Goal: Task Accomplishment & Management: Manage account settings

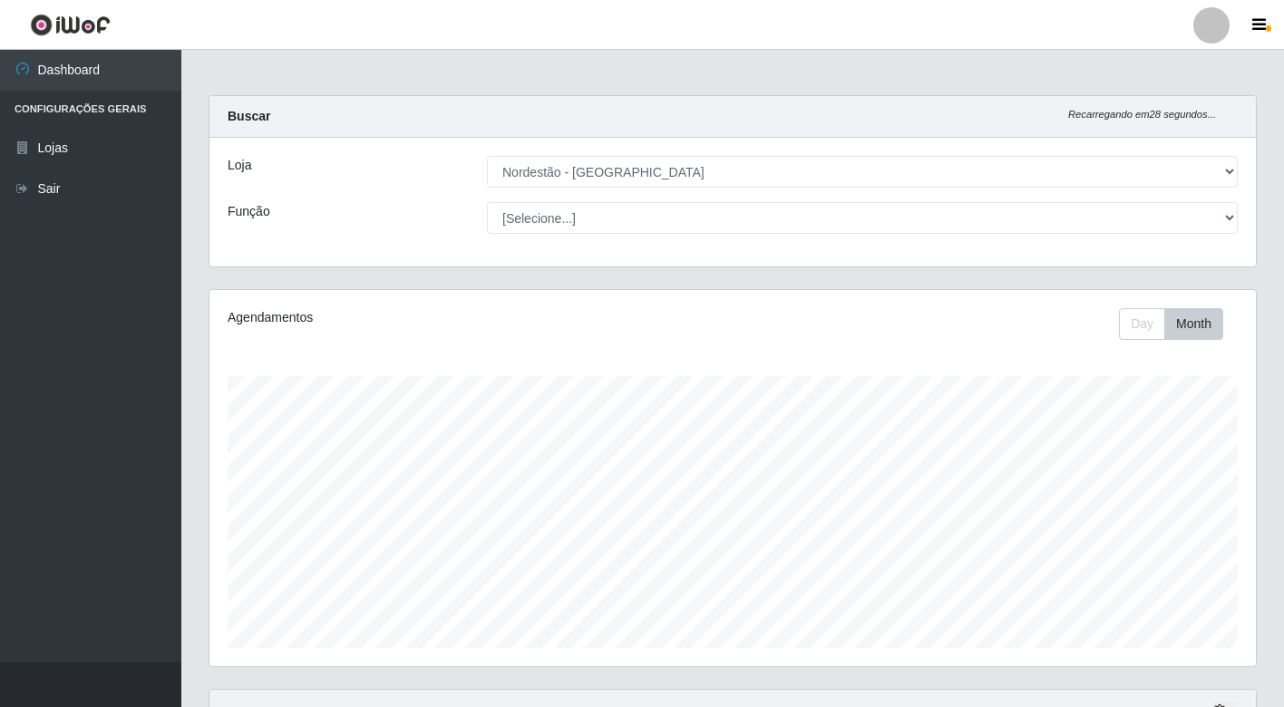
select select "454"
click at [1231, 220] on select "[Selecione...] Balconista de Padaria Balconista de Padaria + Balconista de Pada…" at bounding box center [862, 218] width 751 height 32
click at [356, 326] on div "Agendamentos" at bounding box center [430, 317] width 405 height 19
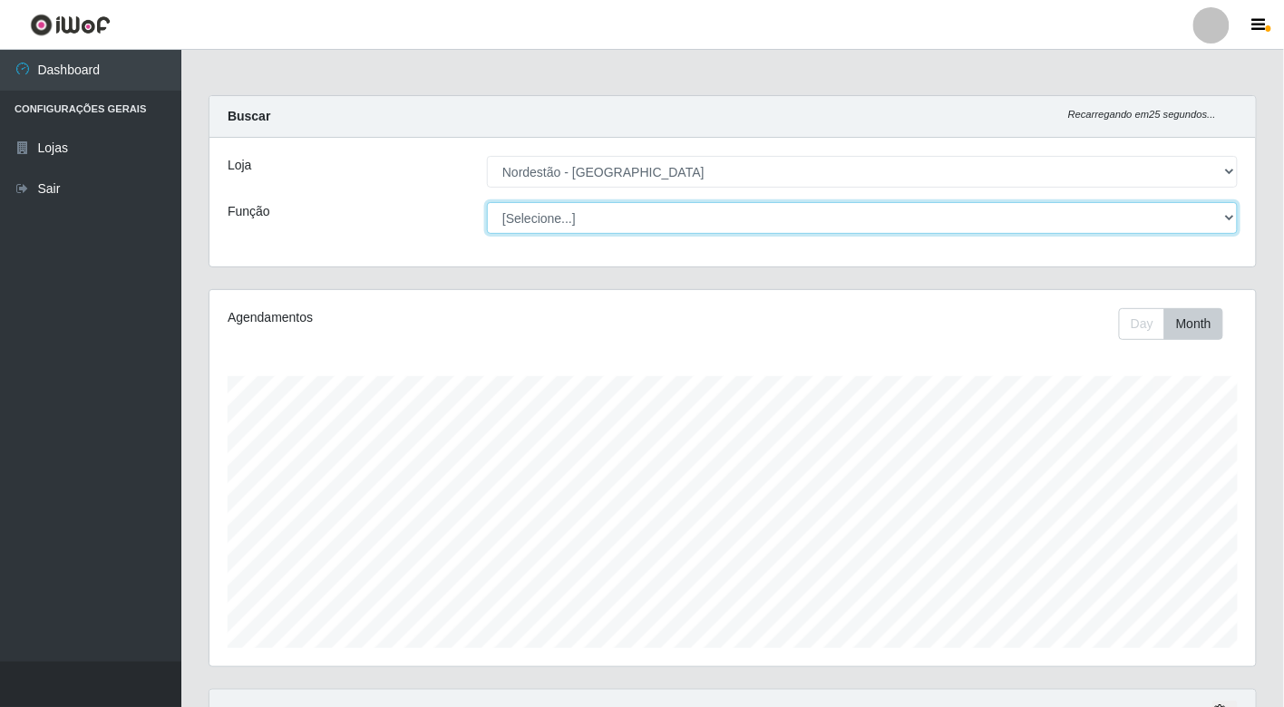
click at [1223, 216] on select "[Selecione...] Balconista de Padaria Balconista de Padaria + Balconista de Pada…" at bounding box center [862, 218] width 751 height 32
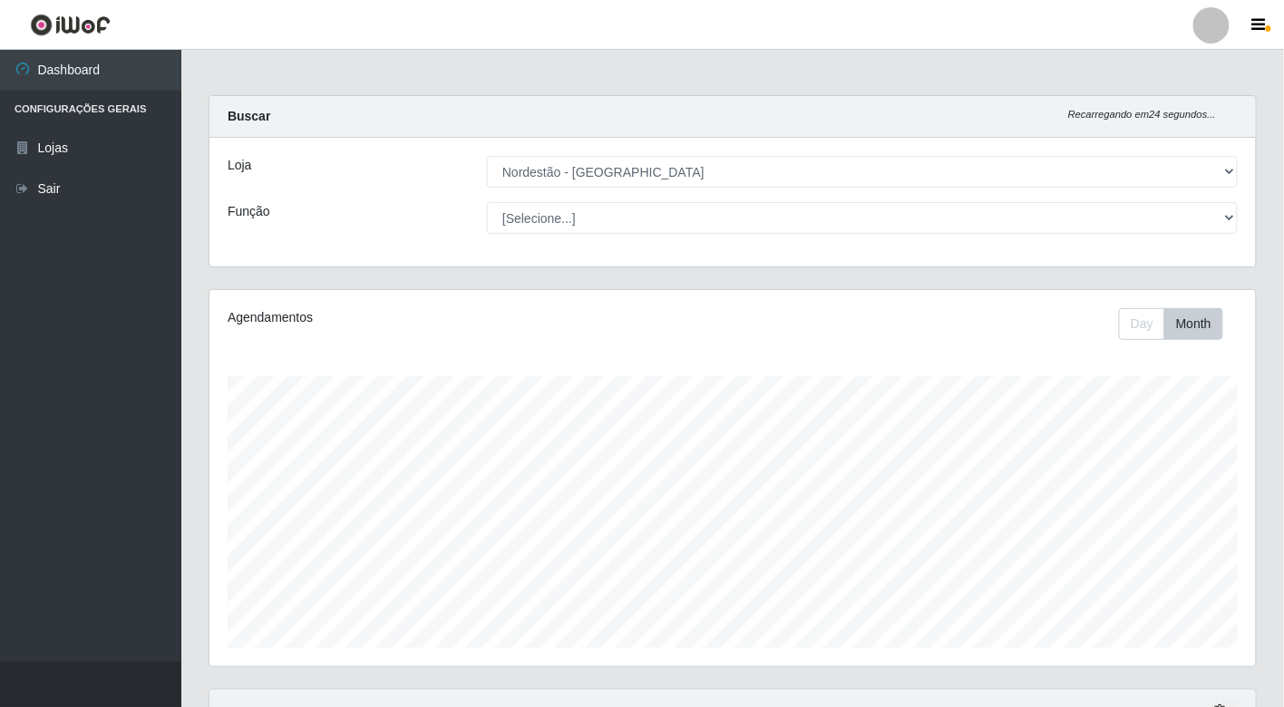
click at [257, 341] on div "Agendamentos Day Month 07/2025 Agendamentos 510" at bounding box center [732, 478] width 1047 height 376
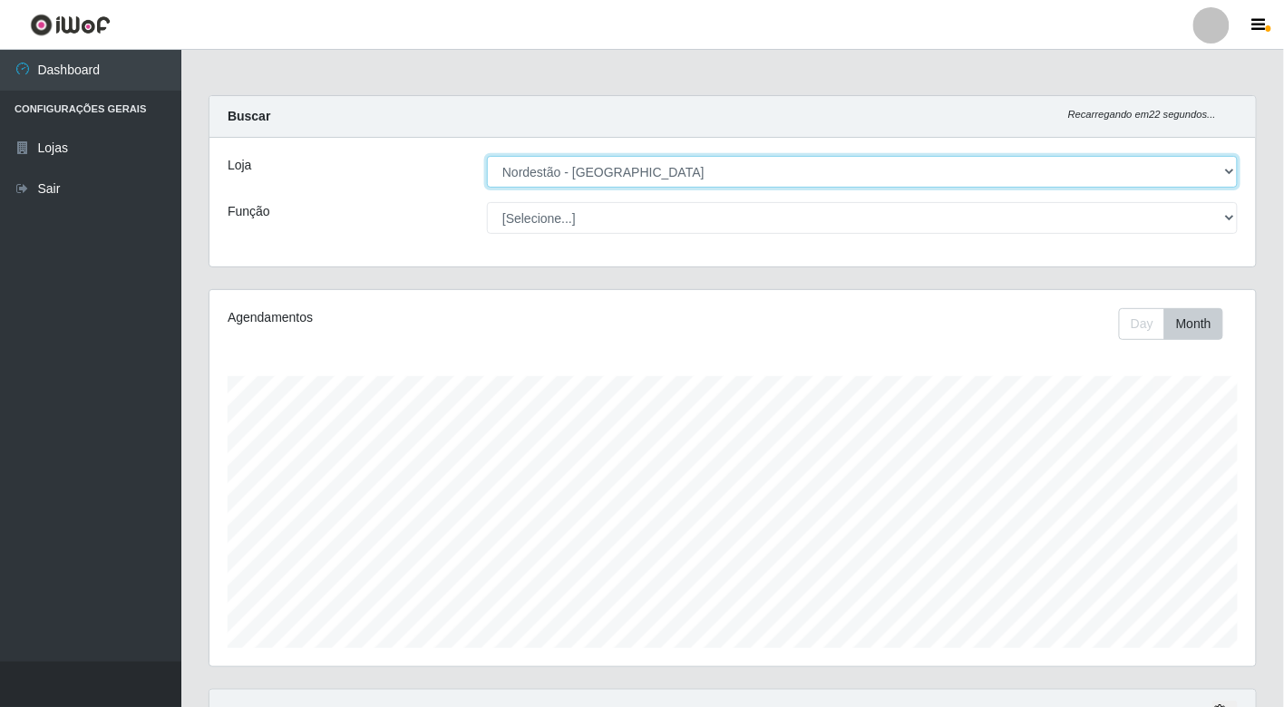
click at [1212, 169] on select "[Selecione...] Nordestão - [GEOGRAPHIC_DATA]" at bounding box center [862, 172] width 751 height 32
click at [487, 156] on select "[Selecione...] Nordestão - [GEOGRAPHIC_DATA]" at bounding box center [862, 172] width 751 height 32
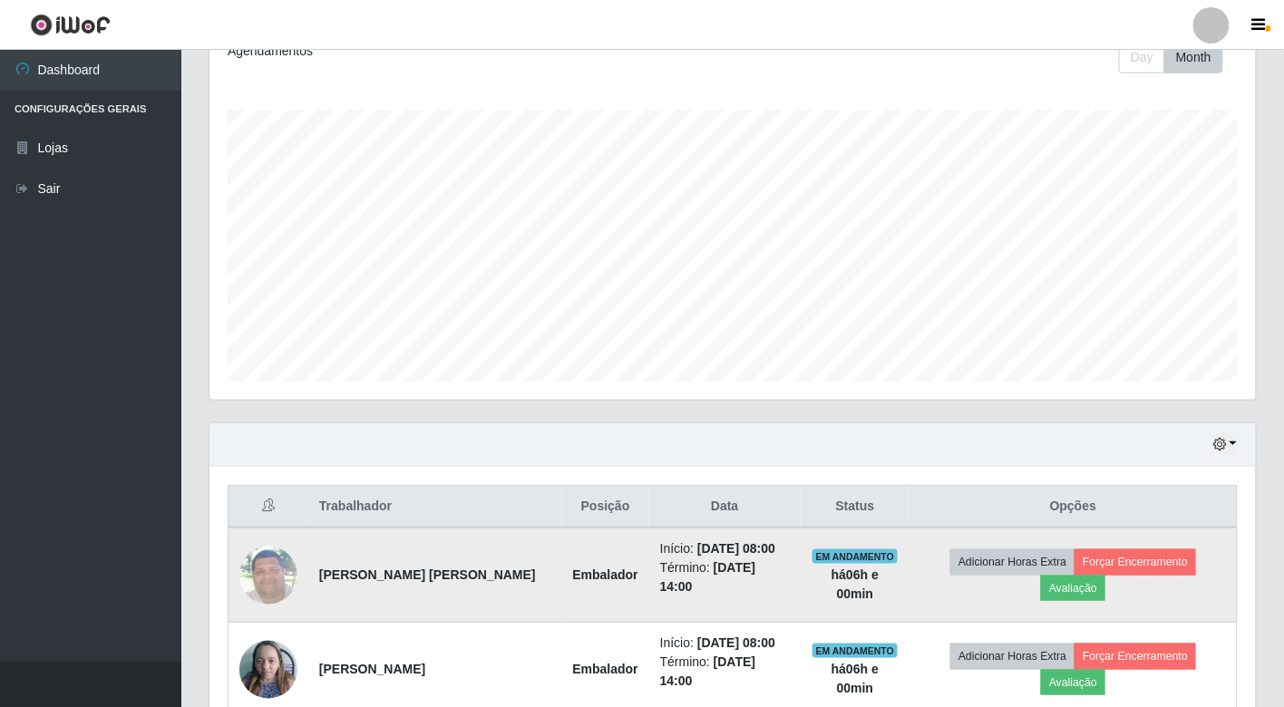
scroll to position [302, 0]
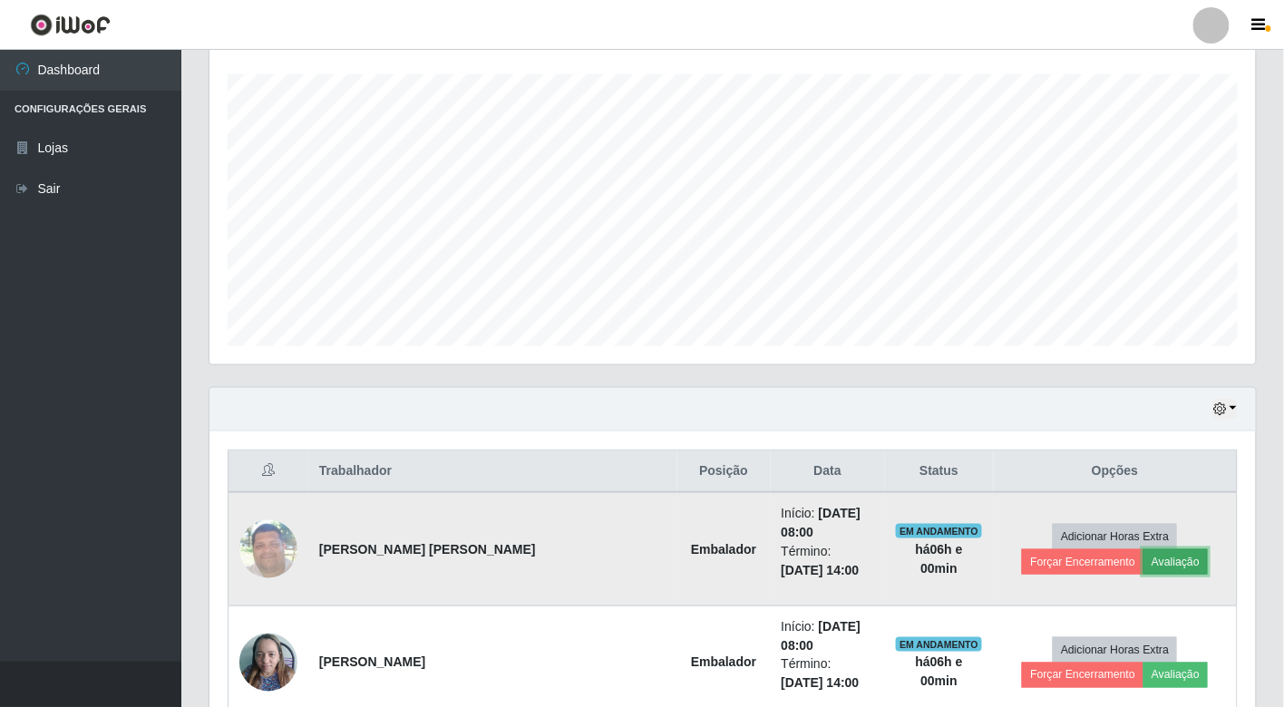
click at [1144, 550] on button "Avaliação" at bounding box center [1176, 562] width 64 height 25
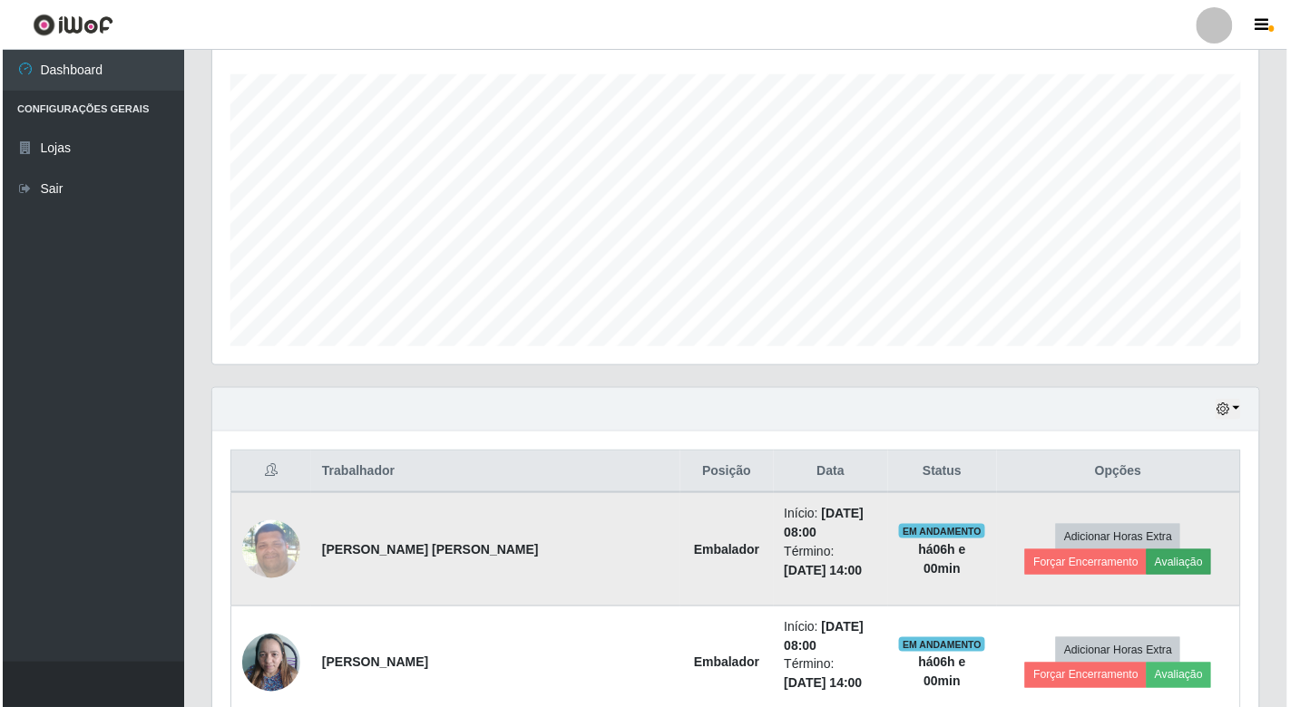
scroll to position [375, 1036]
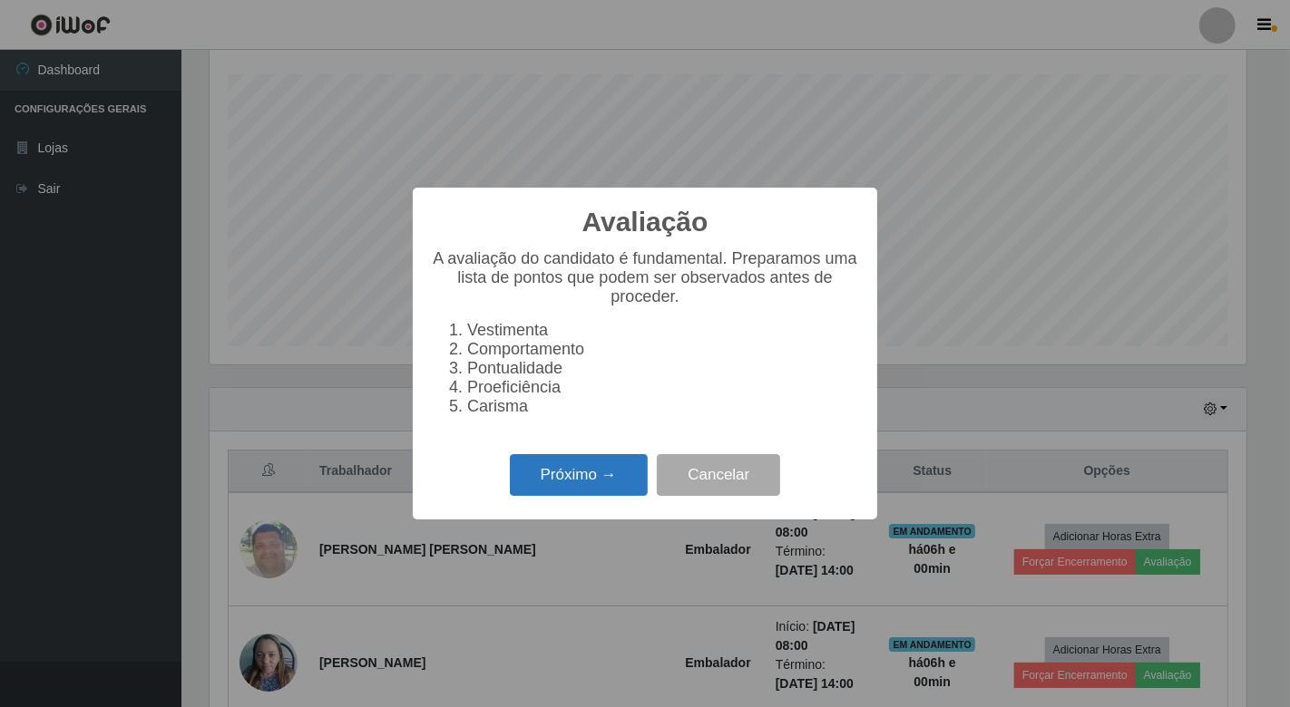
click at [601, 482] on button "Próximo →" at bounding box center [579, 475] width 138 height 43
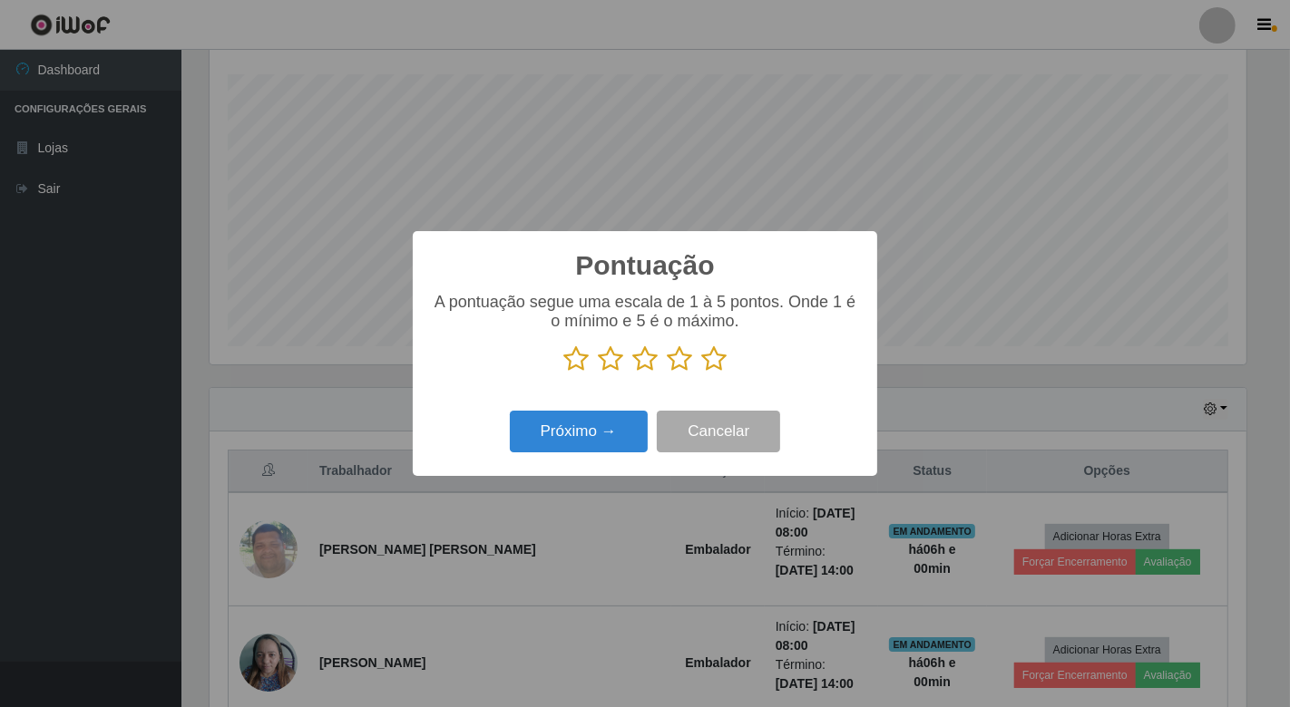
scroll to position [906527, 905867]
click at [715, 361] on icon at bounding box center [713, 359] width 25 height 27
click at [701, 373] on input "radio" at bounding box center [701, 373] width 0 height 0
click at [609, 429] on button "Próximo →" at bounding box center [579, 432] width 138 height 43
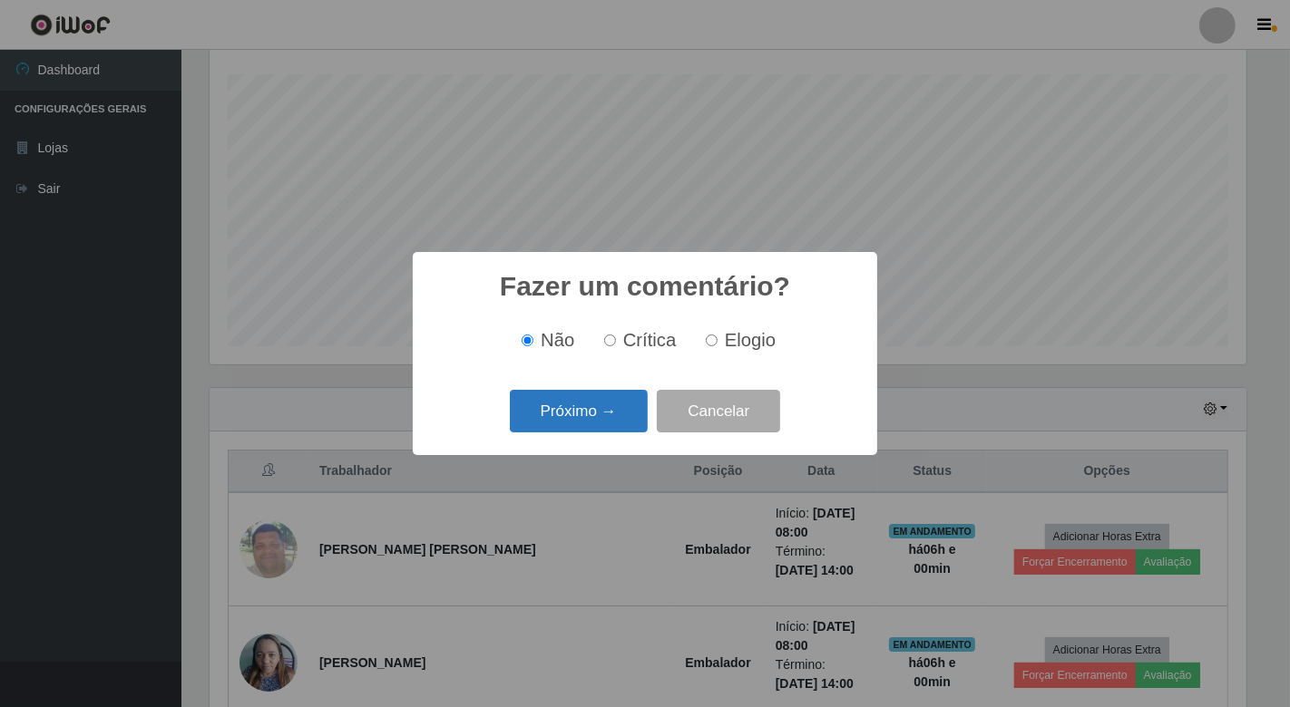
click at [597, 413] on button "Próximo →" at bounding box center [579, 411] width 138 height 43
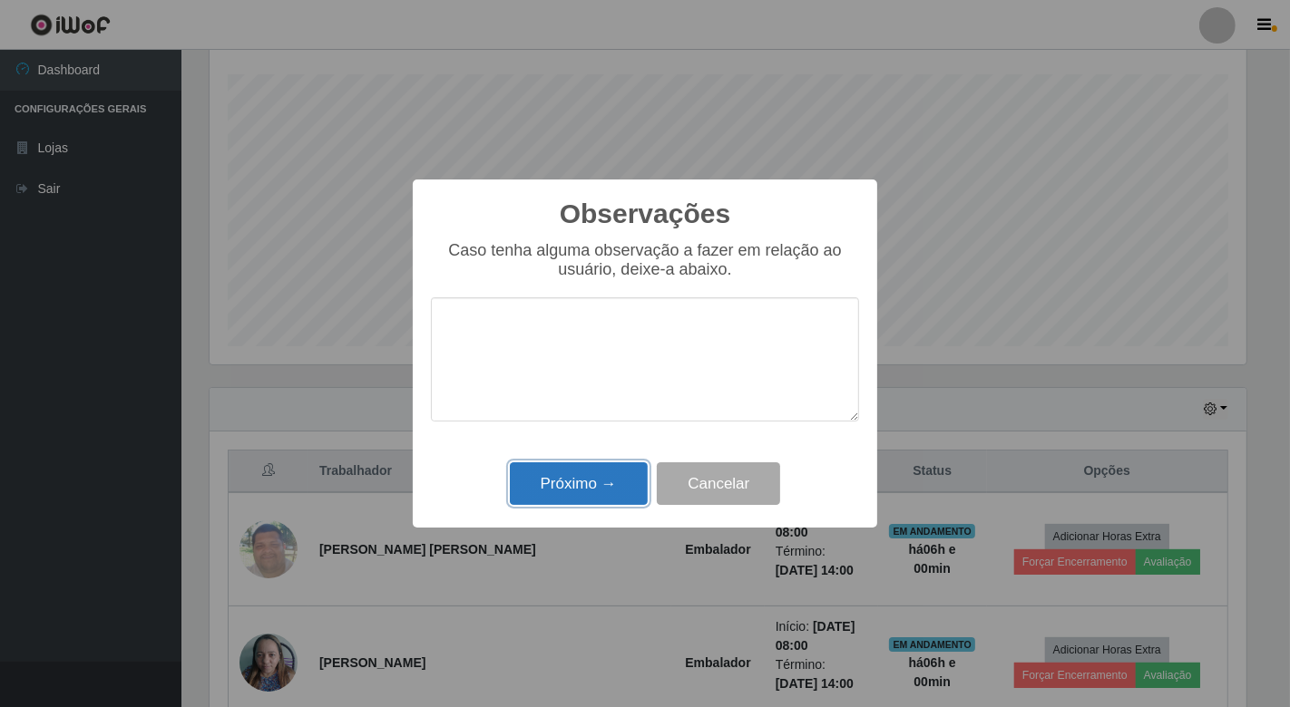
click at [576, 486] on button "Próximo →" at bounding box center [579, 484] width 138 height 43
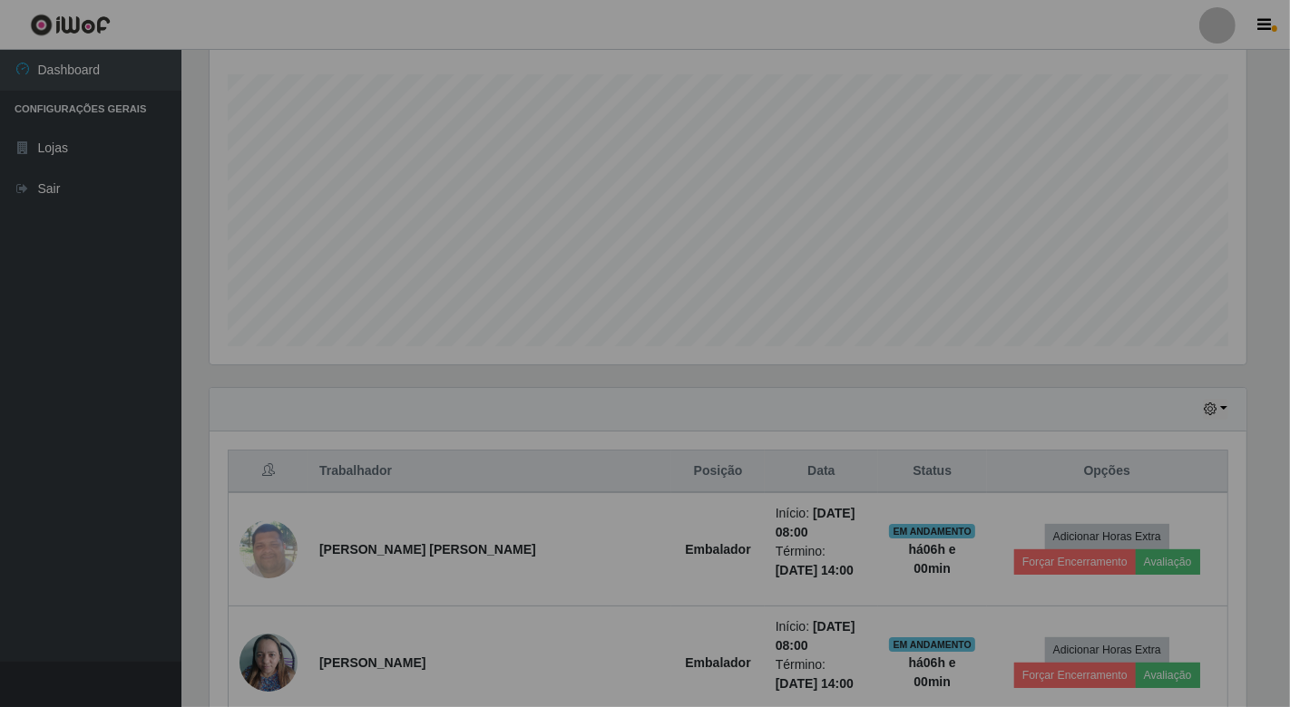
scroll to position [375, 1047]
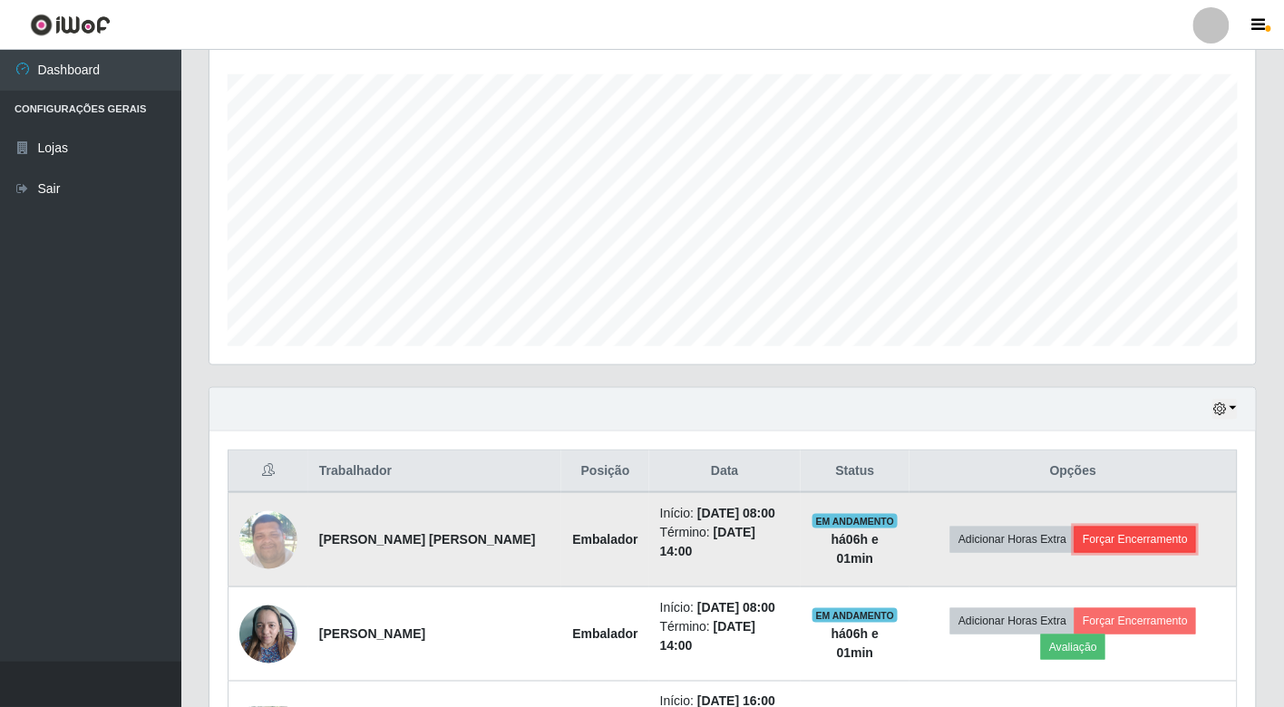
click at [1129, 537] on button "Forçar Encerramento" at bounding box center [1136, 539] width 122 height 25
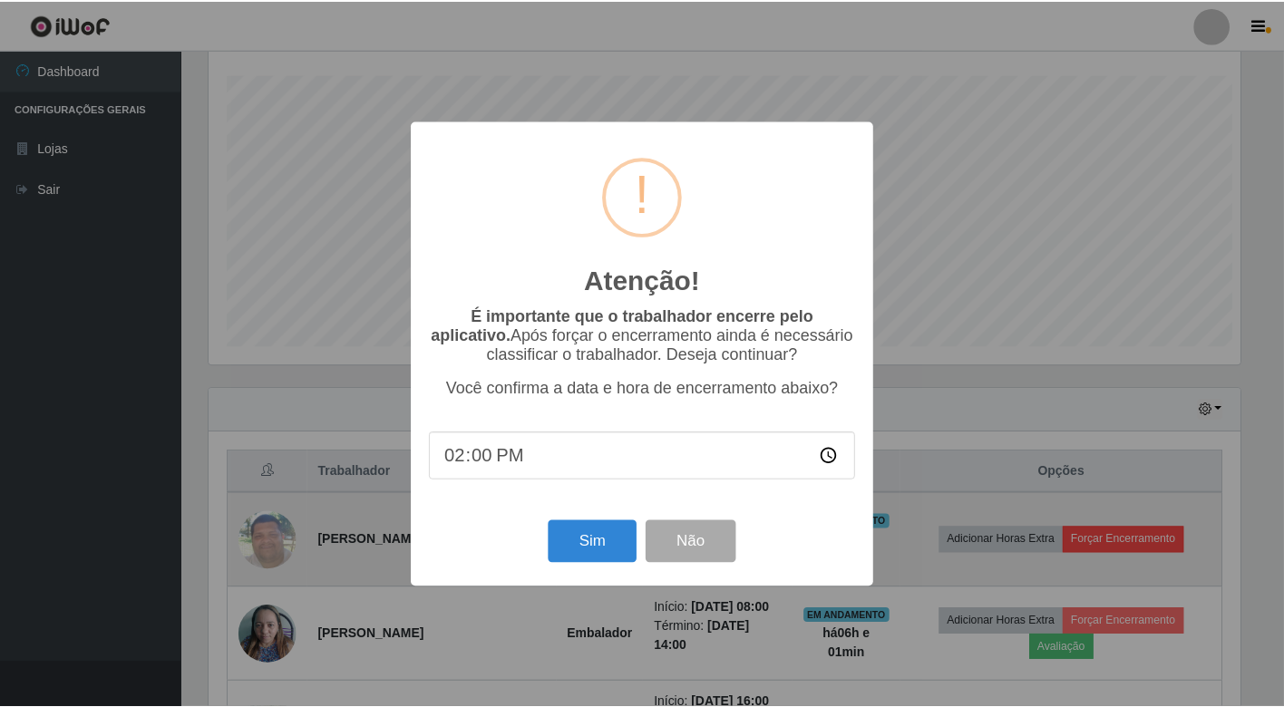
scroll to position [375, 1036]
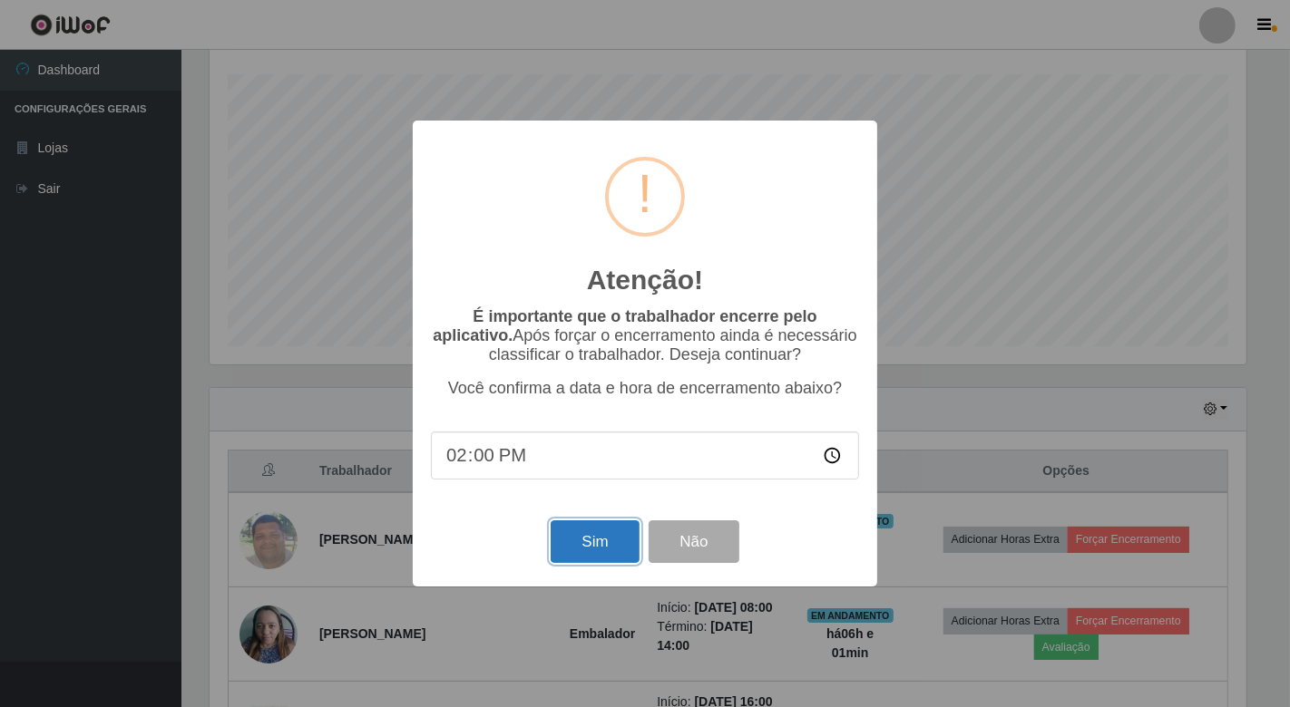
click at [609, 549] on button "Sim" at bounding box center [594, 542] width 88 height 43
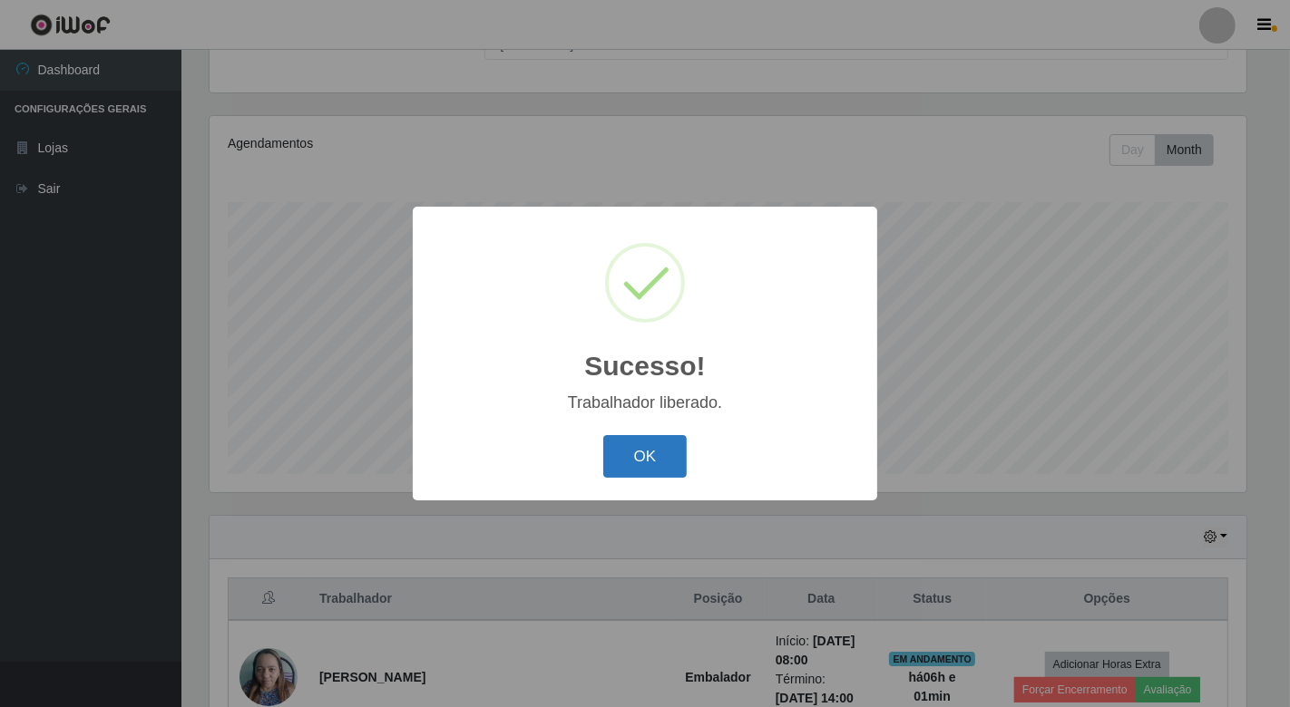
click at [648, 454] on button "OK" at bounding box center [645, 456] width 84 height 43
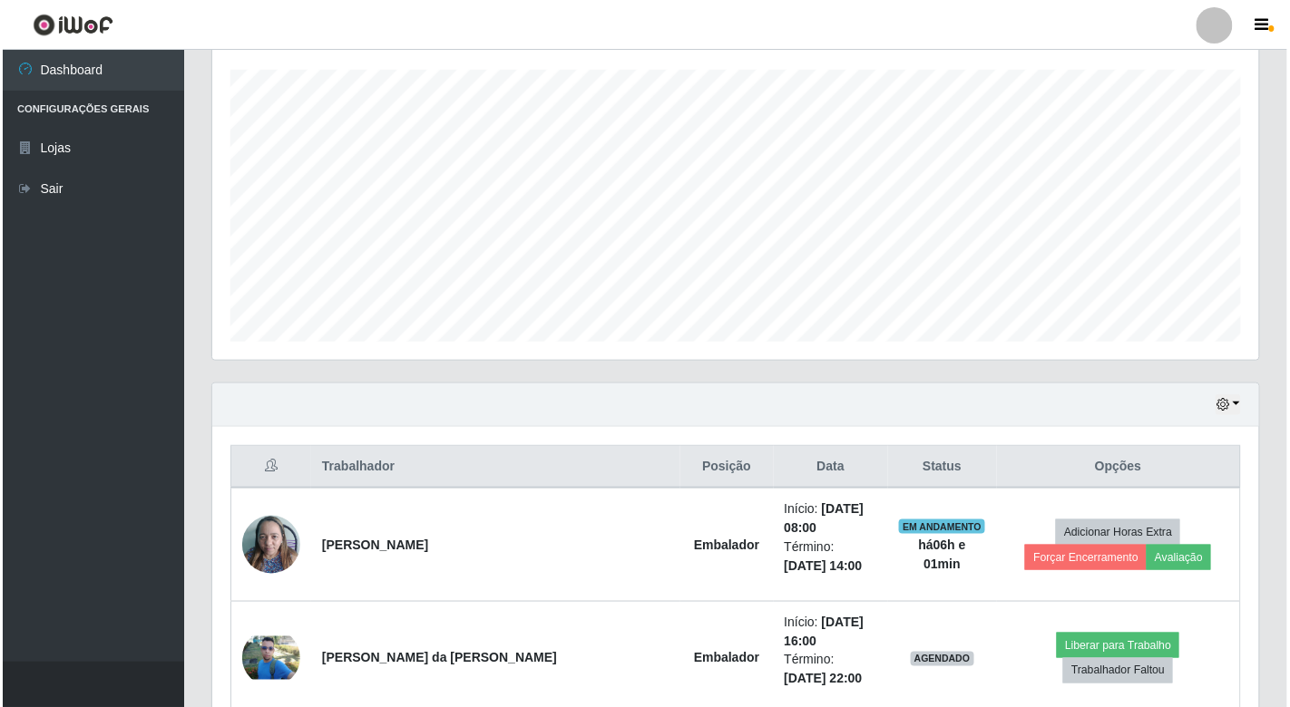
scroll to position [476, 0]
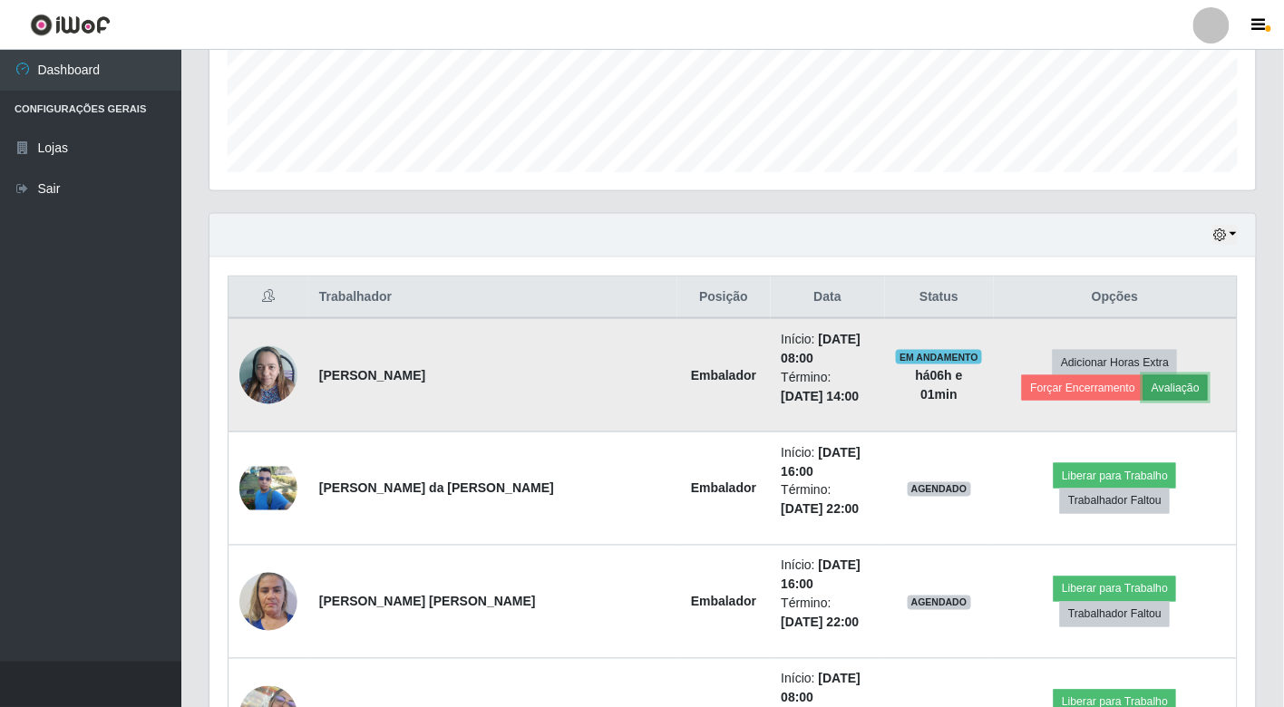
click at [1144, 376] on button "Avaliação" at bounding box center [1176, 387] width 64 height 25
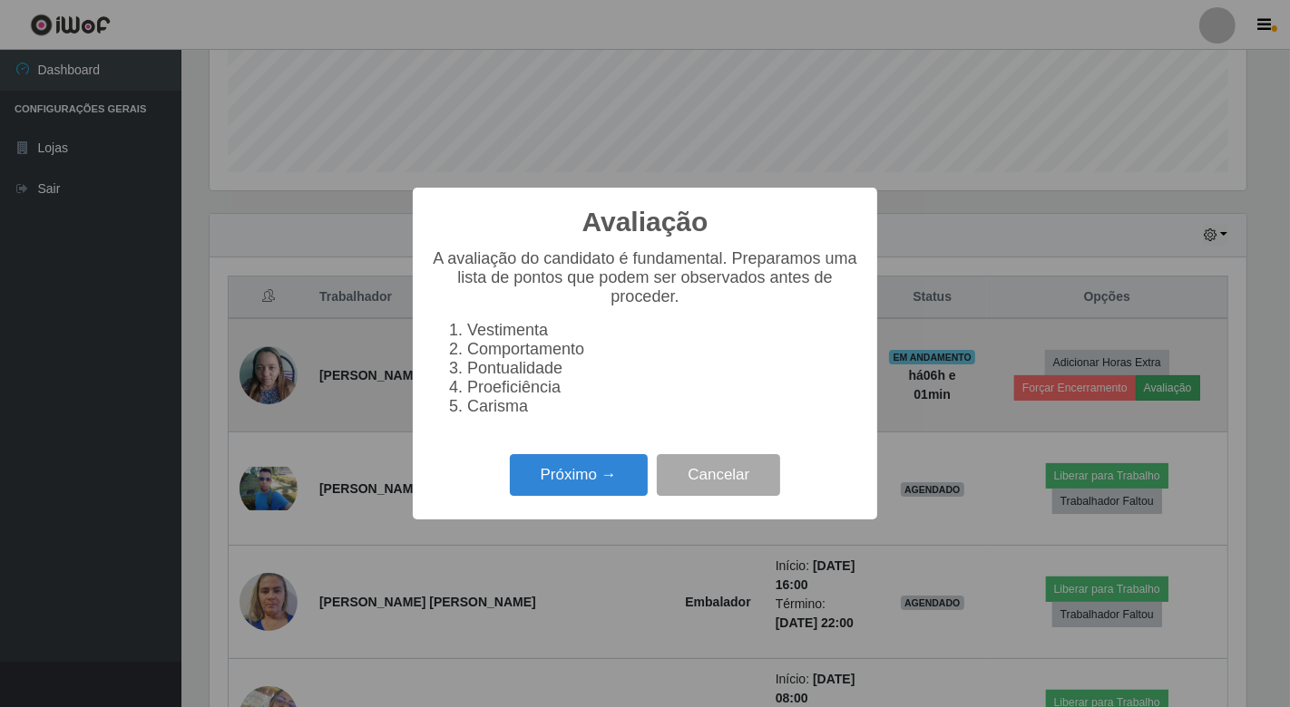
scroll to position [375, 1036]
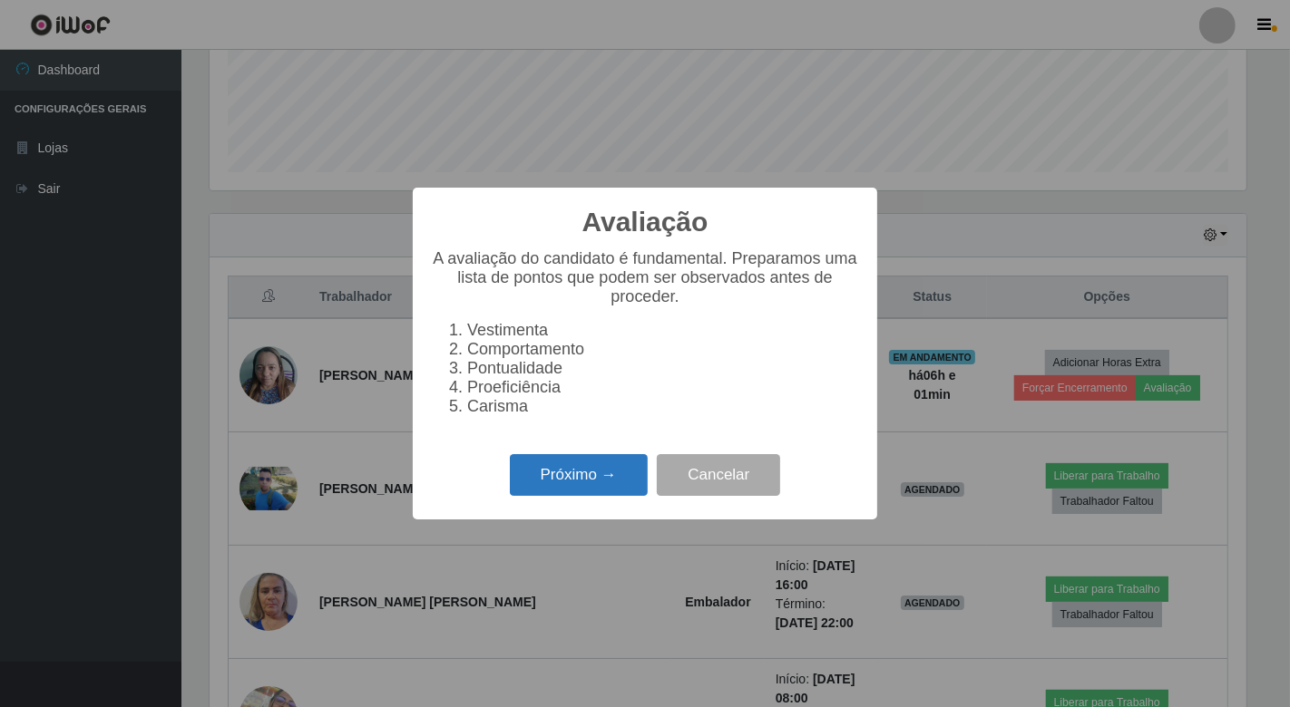
click at [599, 477] on button "Próximo →" at bounding box center [579, 475] width 138 height 43
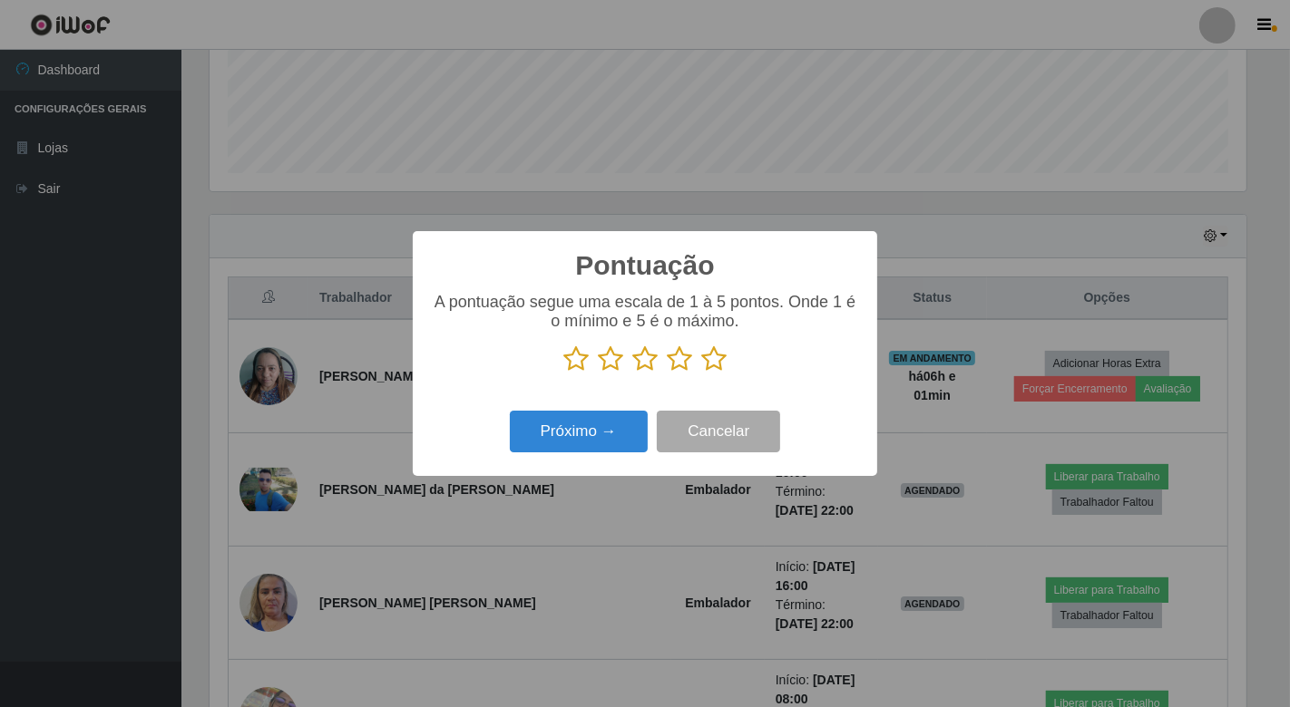
click at [718, 364] on icon at bounding box center [713, 359] width 25 height 27
click at [701, 373] on input "radio" at bounding box center [701, 373] width 0 height 0
click at [570, 429] on button "Próximo →" at bounding box center [579, 432] width 138 height 43
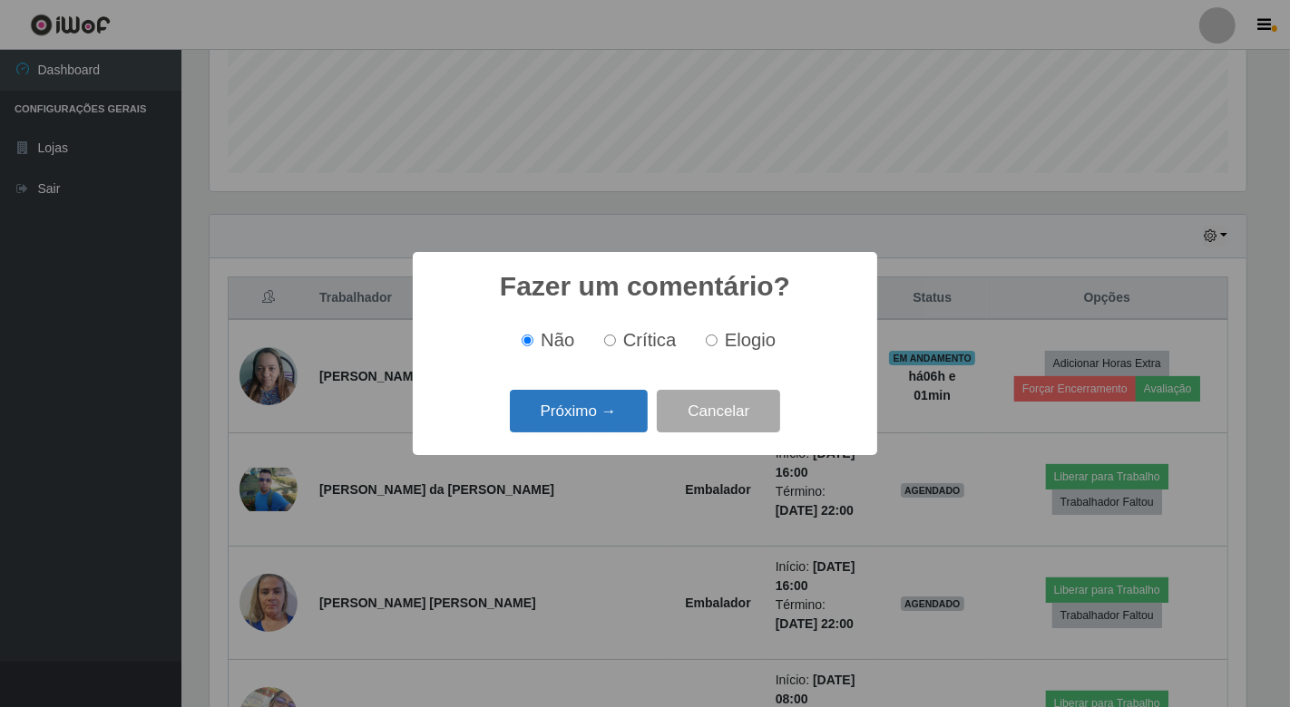
click at [580, 415] on button "Próximo →" at bounding box center [579, 411] width 138 height 43
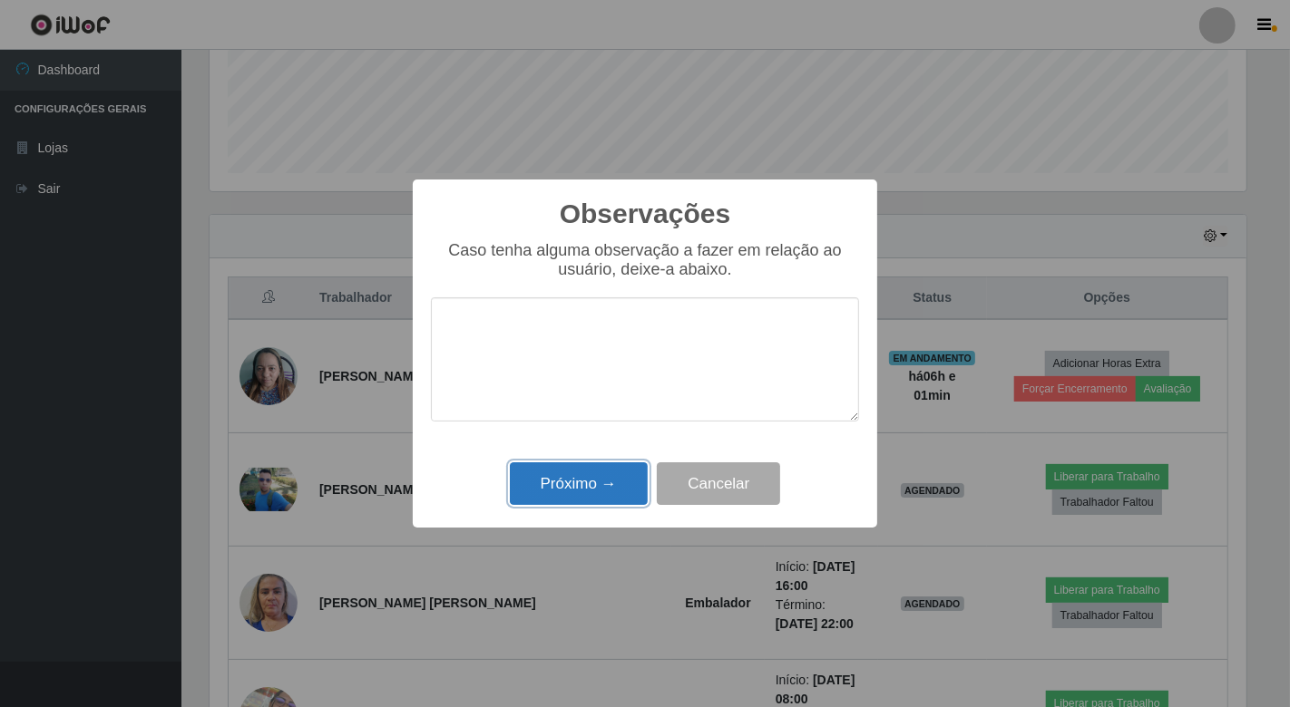
click at [581, 486] on button "Próximo →" at bounding box center [579, 484] width 138 height 43
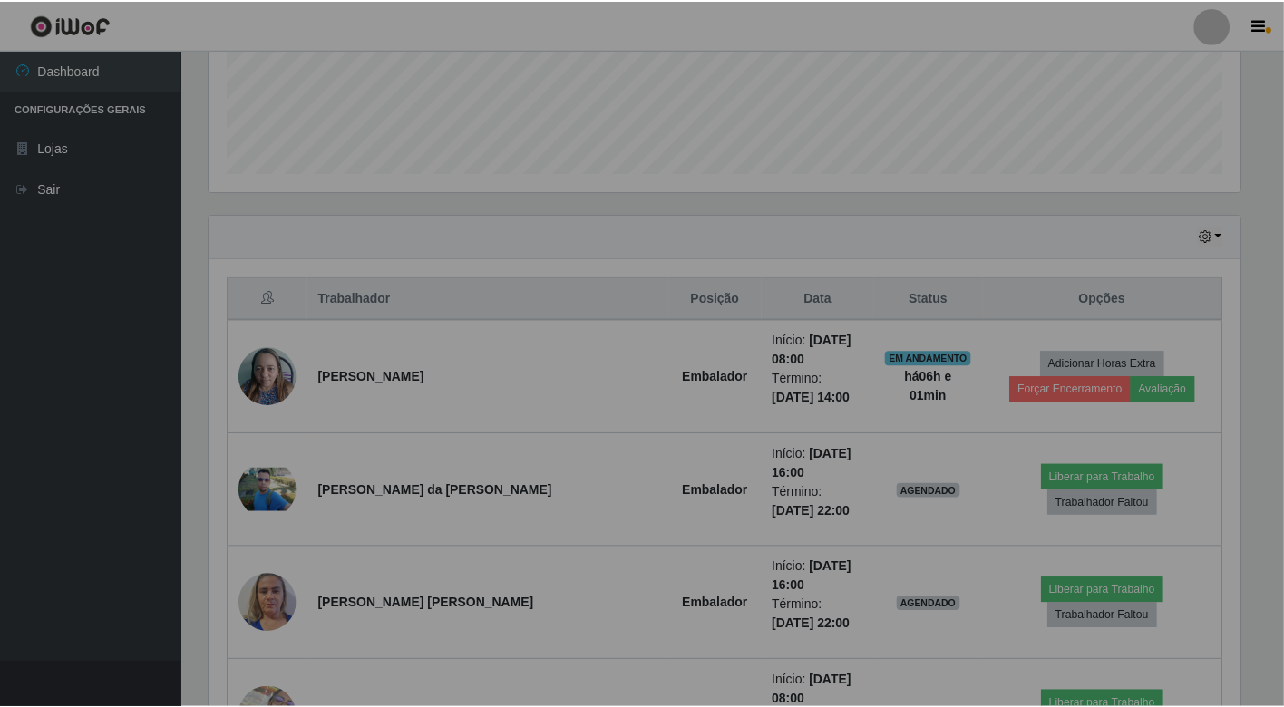
scroll to position [375, 1047]
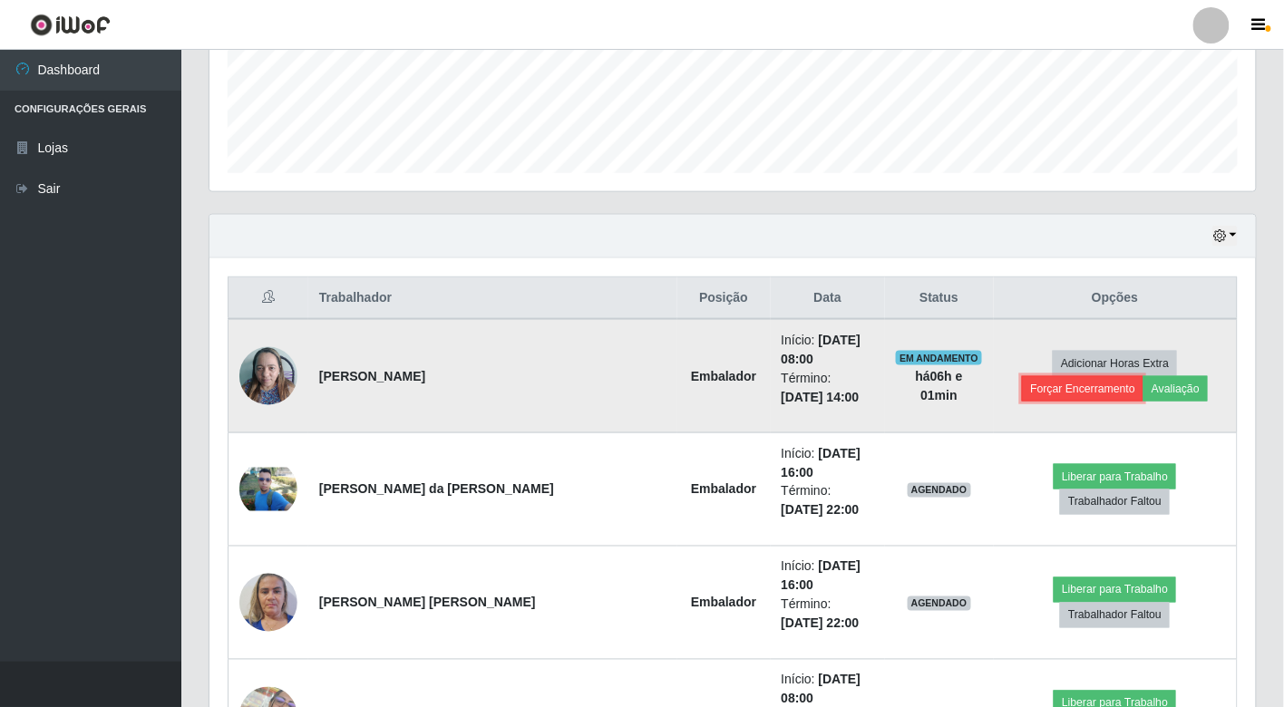
click at [1144, 376] on button "Forçar Encerramento" at bounding box center [1083, 388] width 122 height 25
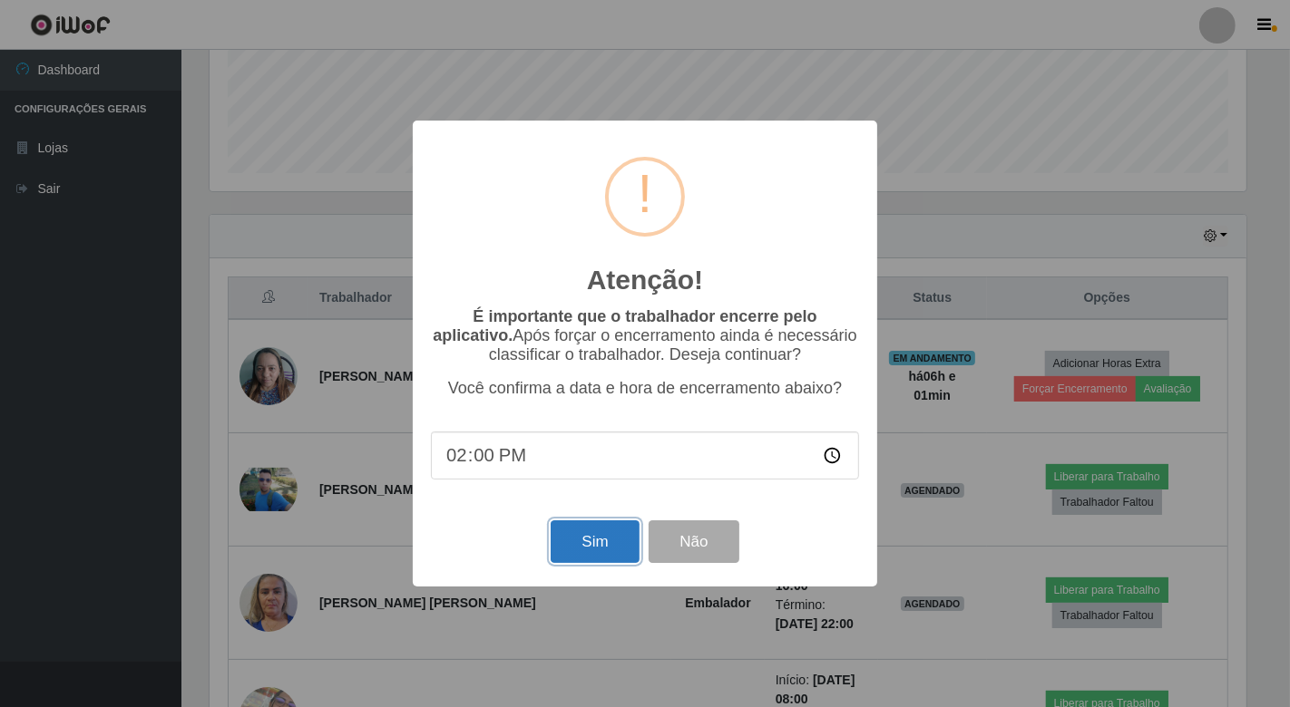
click at [575, 540] on button "Sim" at bounding box center [594, 542] width 88 height 43
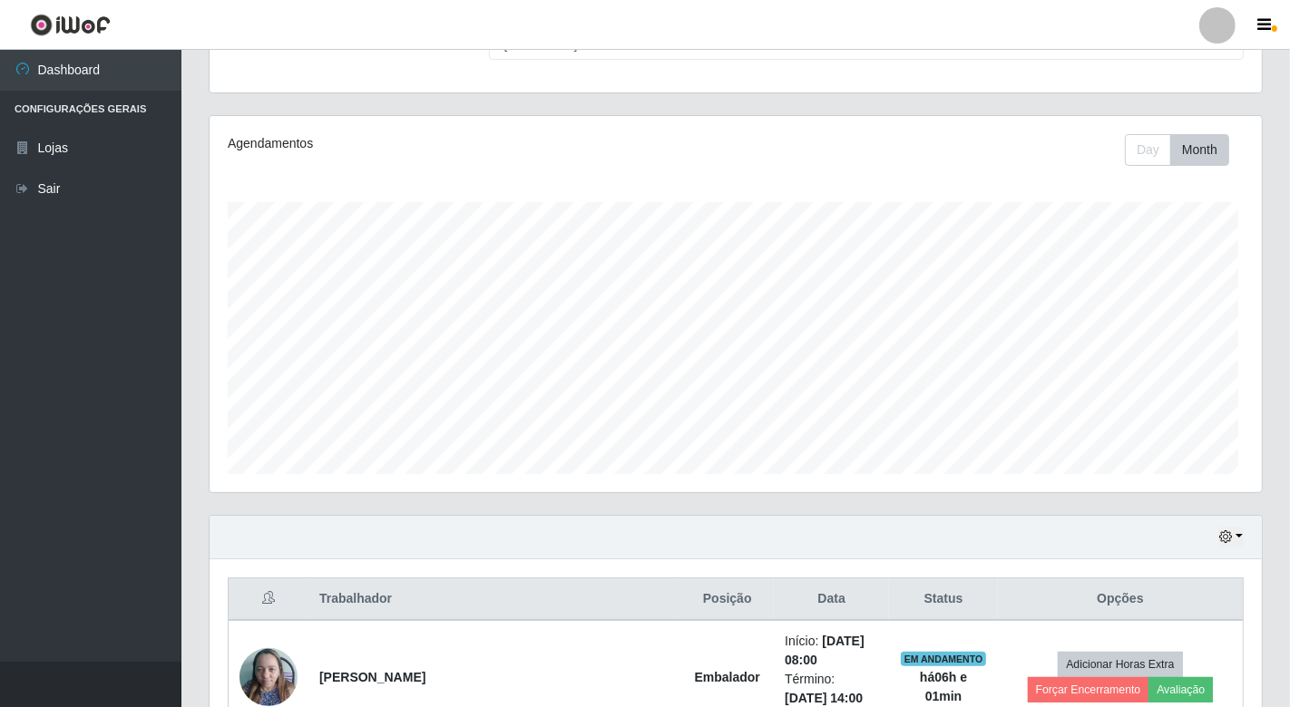
scroll to position [0, 0]
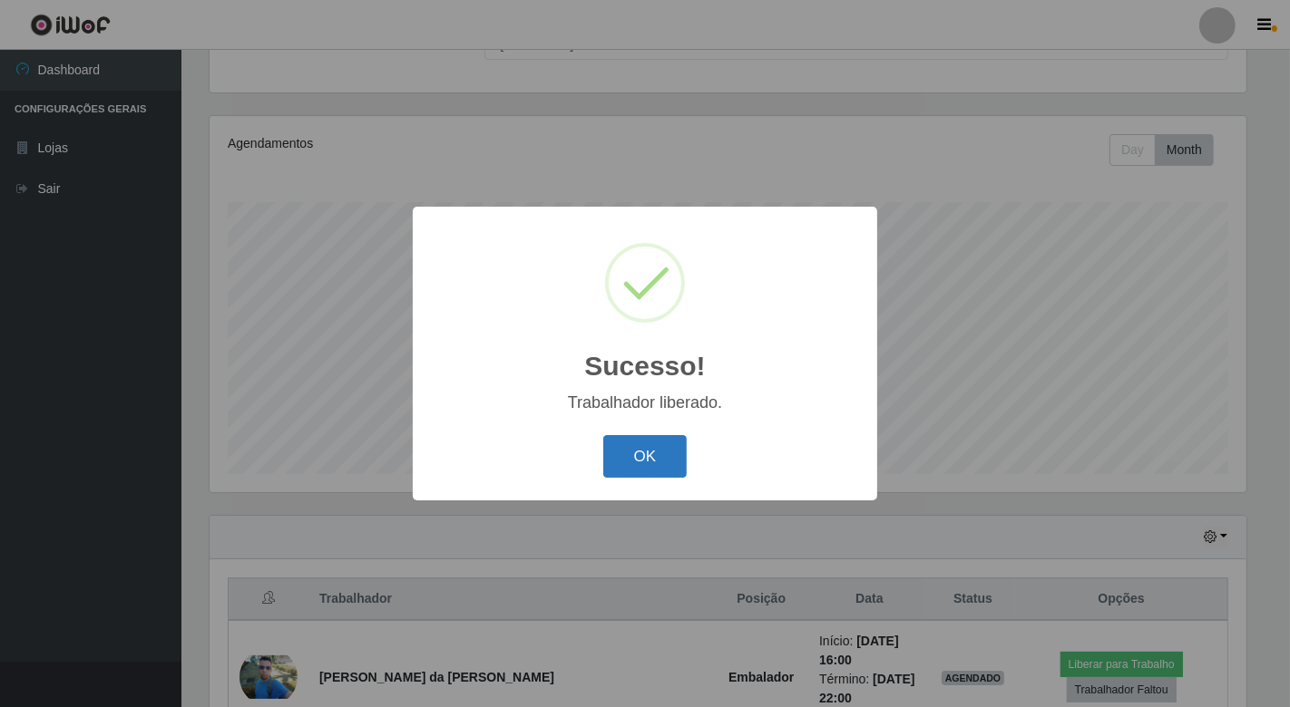
click at [650, 443] on button "OK" at bounding box center [645, 456] width 84 height 43
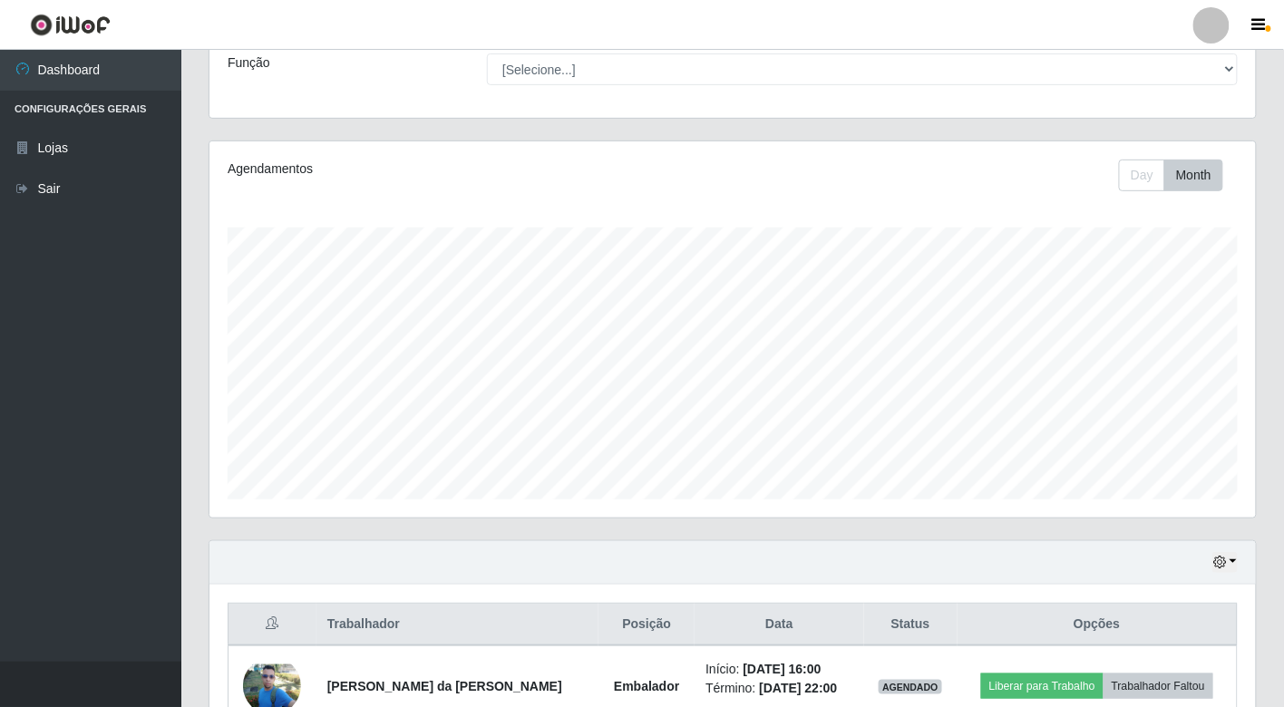
scroll to position [336, 0]
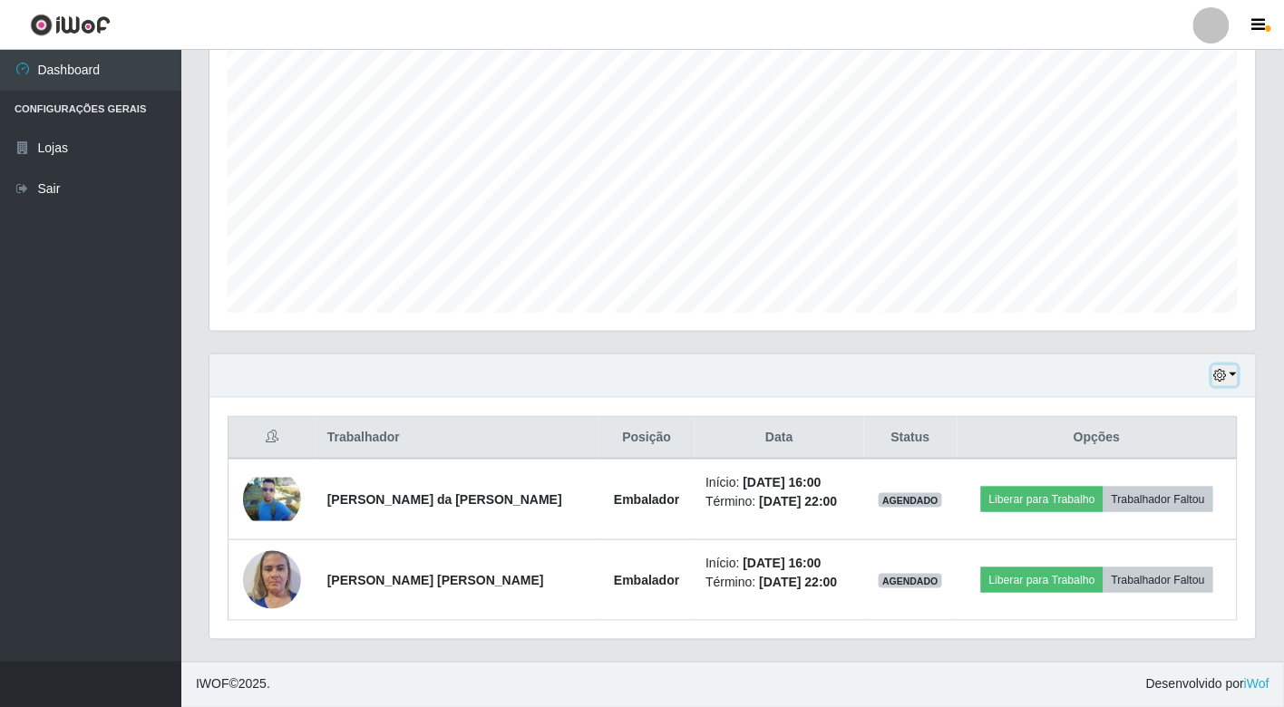
click at [1224, 369] on icon "button" at bounding box center [1219, 375] width 13 height 13
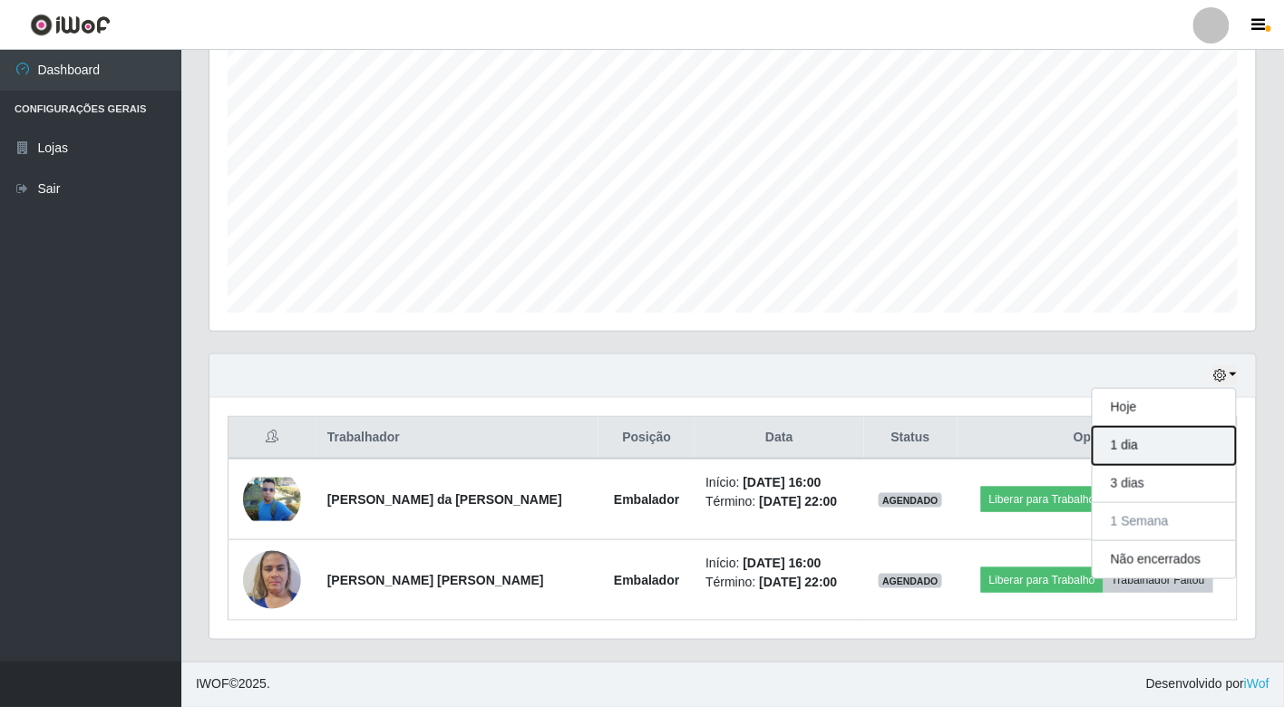
click at [1128, 448] on button "1 dia" at bounding box center [1164, 446] width 143 height 38
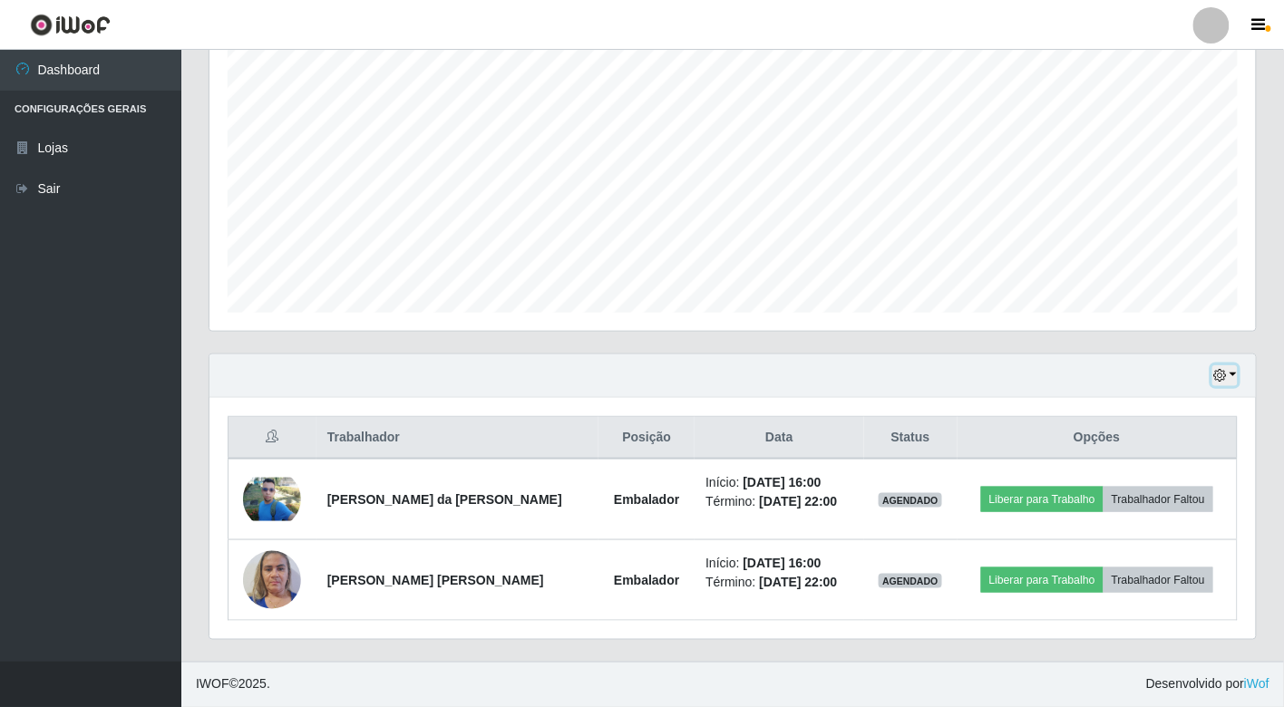
click at [1215, 375] on icon "button" at bounding box center [1219, 375] width 13 height 13
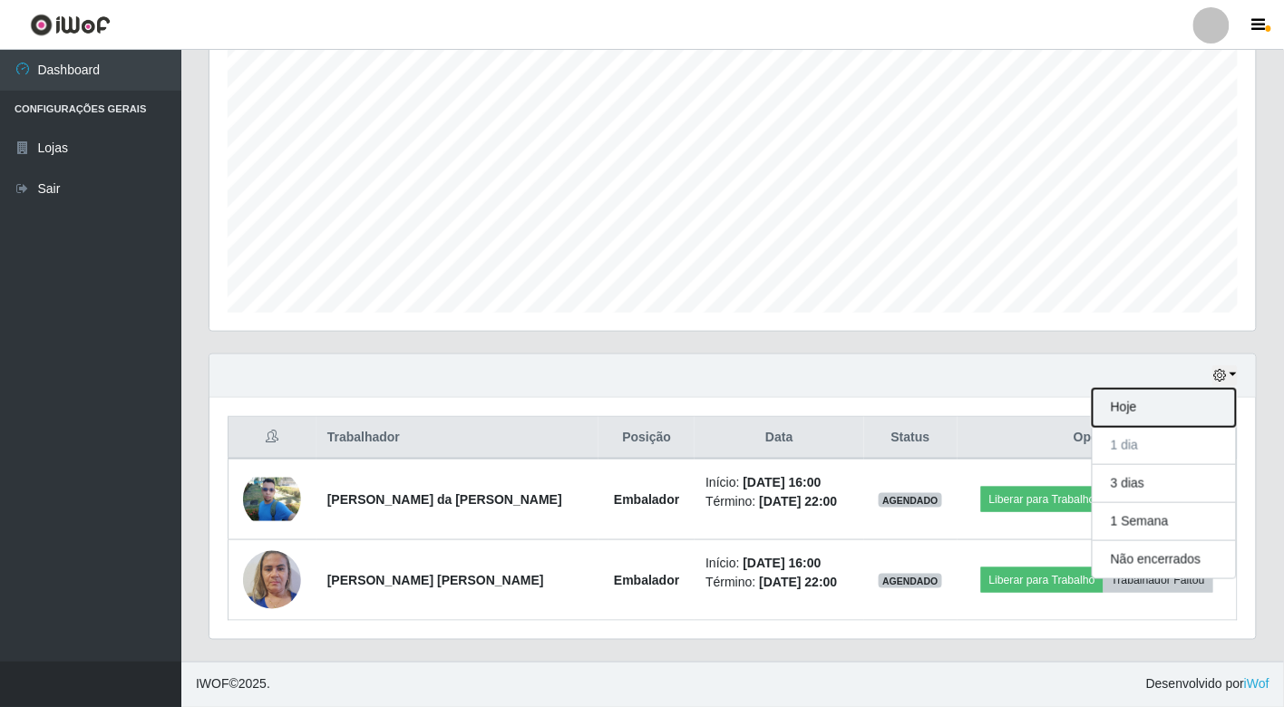
click at [1144, 414] on button "Hoje" at bounding box center [1164, 408] width 143 height 38
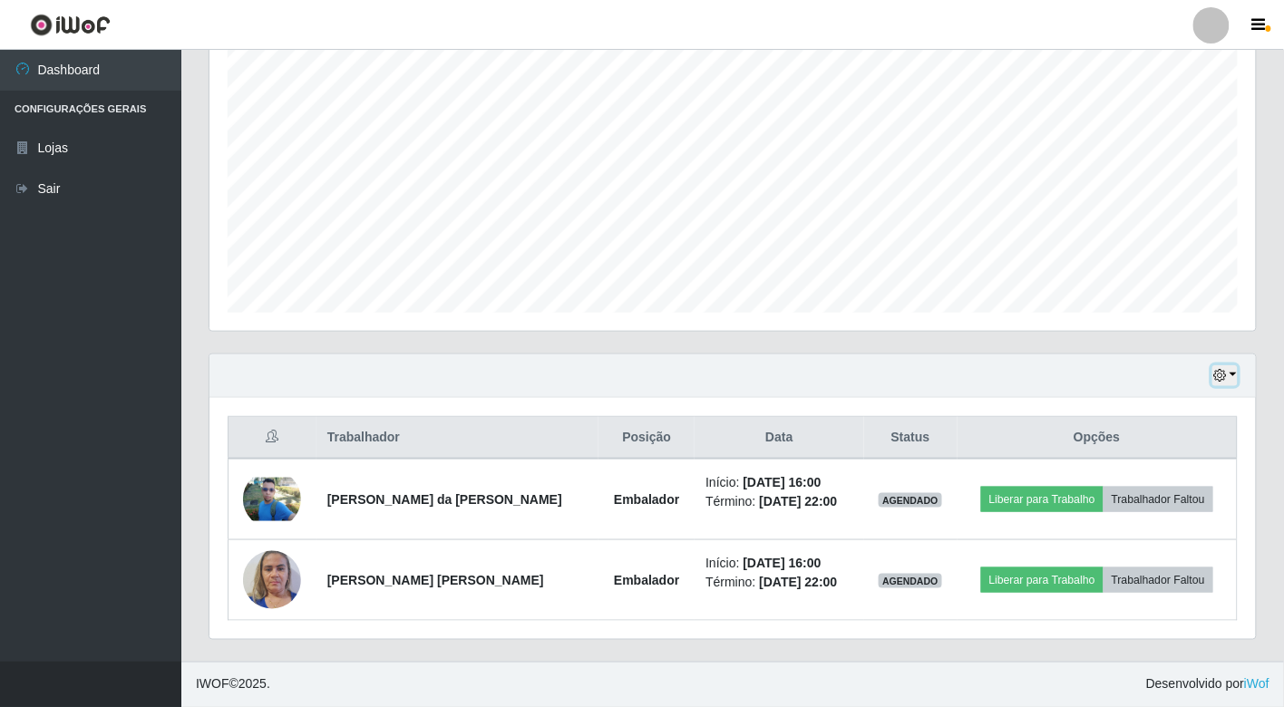
click at [1227, 384] on button "button" at bounding box center [1225, 375] width 25 height 21
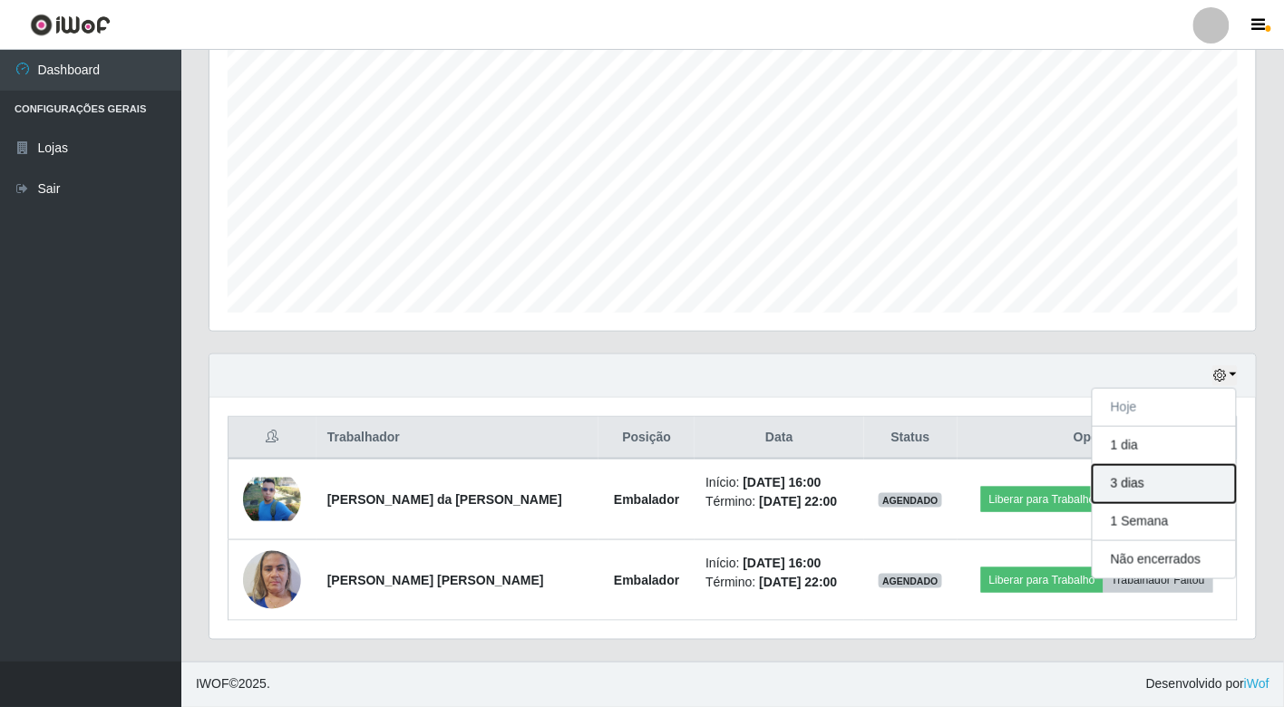
click at [1164, 482] on button "3 dias" at bounding box center [1164, 484] width 143 height 38
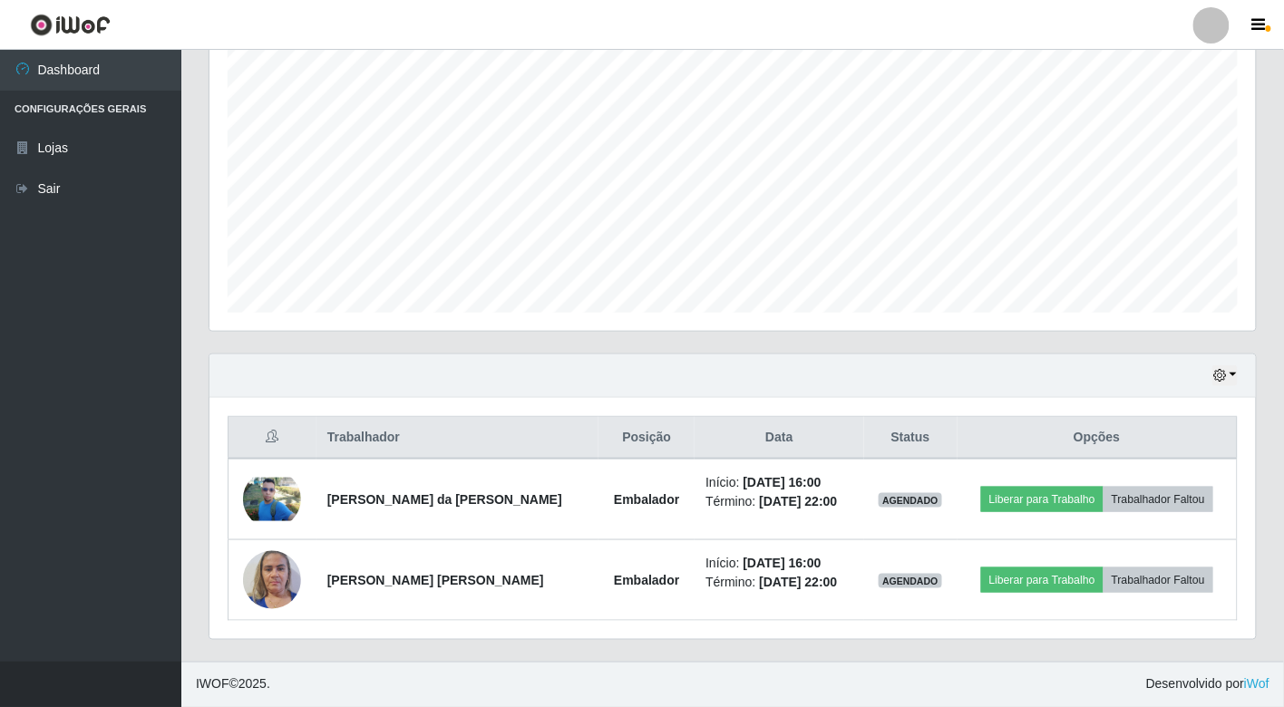
click at [1213, 374] on div "Hoje 1 dia 3 dias 1 Semana Não encerrados" at bounding box center [732, 377] width 1047 height 44
click at [1218, 373] on icon "button" at bounding box center [1219, 375] width 13 height 13
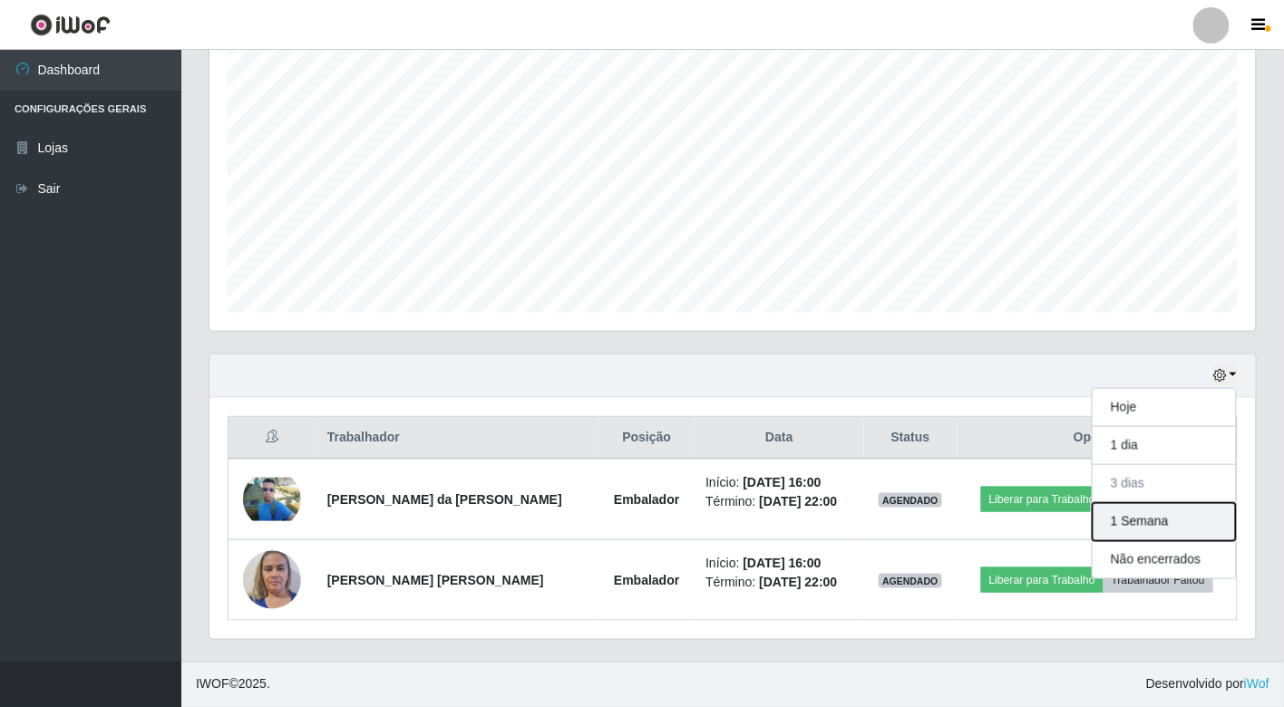
click at [1138, 512] on button "1 Semana" at bounding box center [1164, 522] width 143 height 38
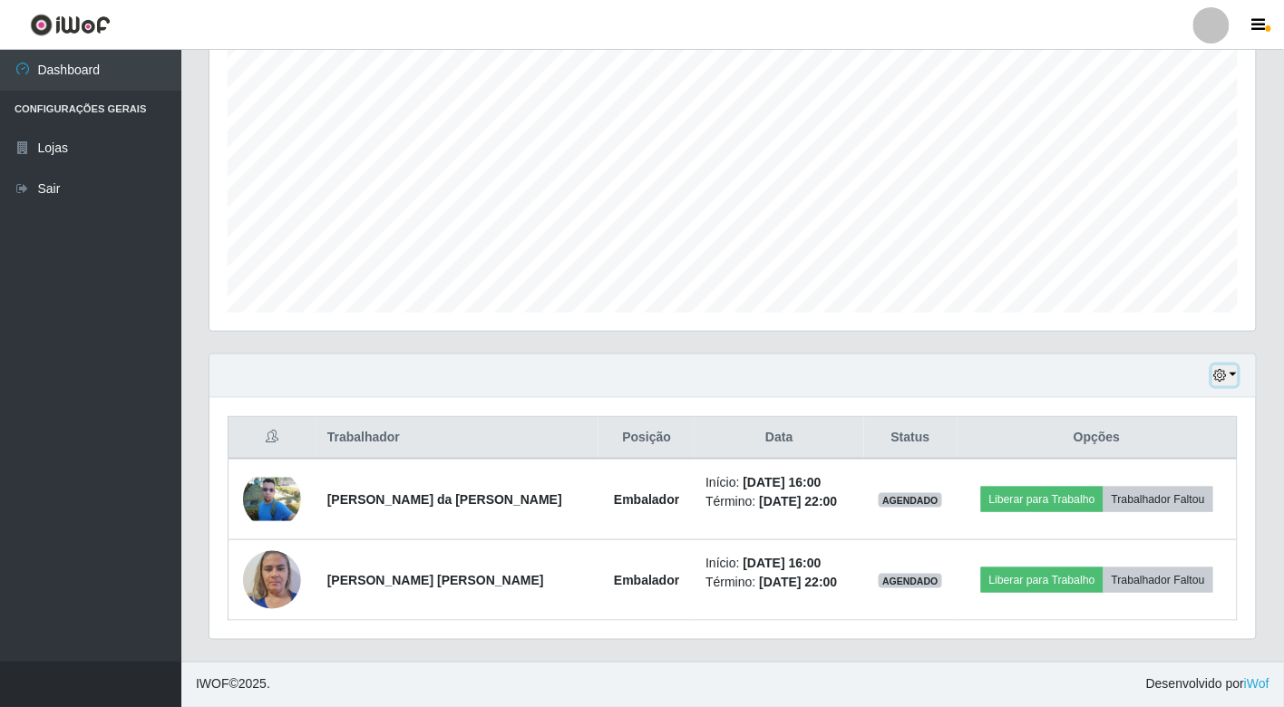
click at [1231, 375] on button "button" at bounding box center [1225, 375] width 25 height 21
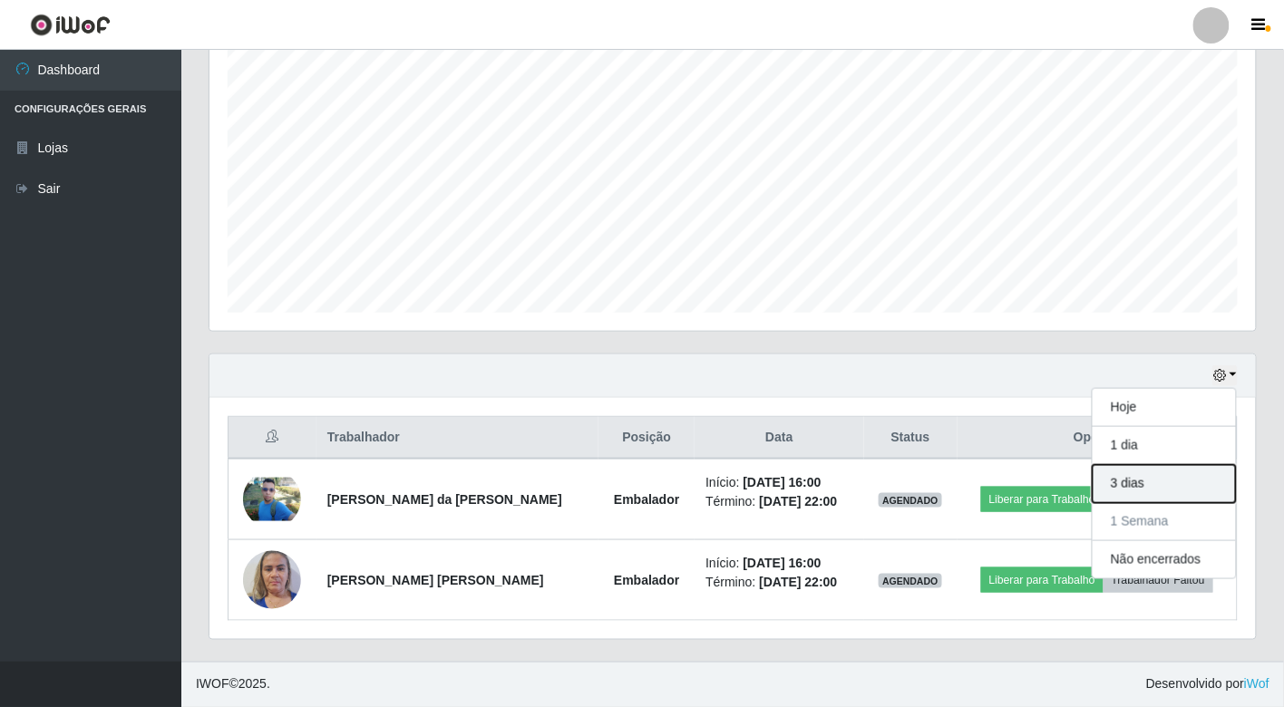
click at [1131, 490] on button "3 dias" at bounding box center [1164, 484] width 143 height 38
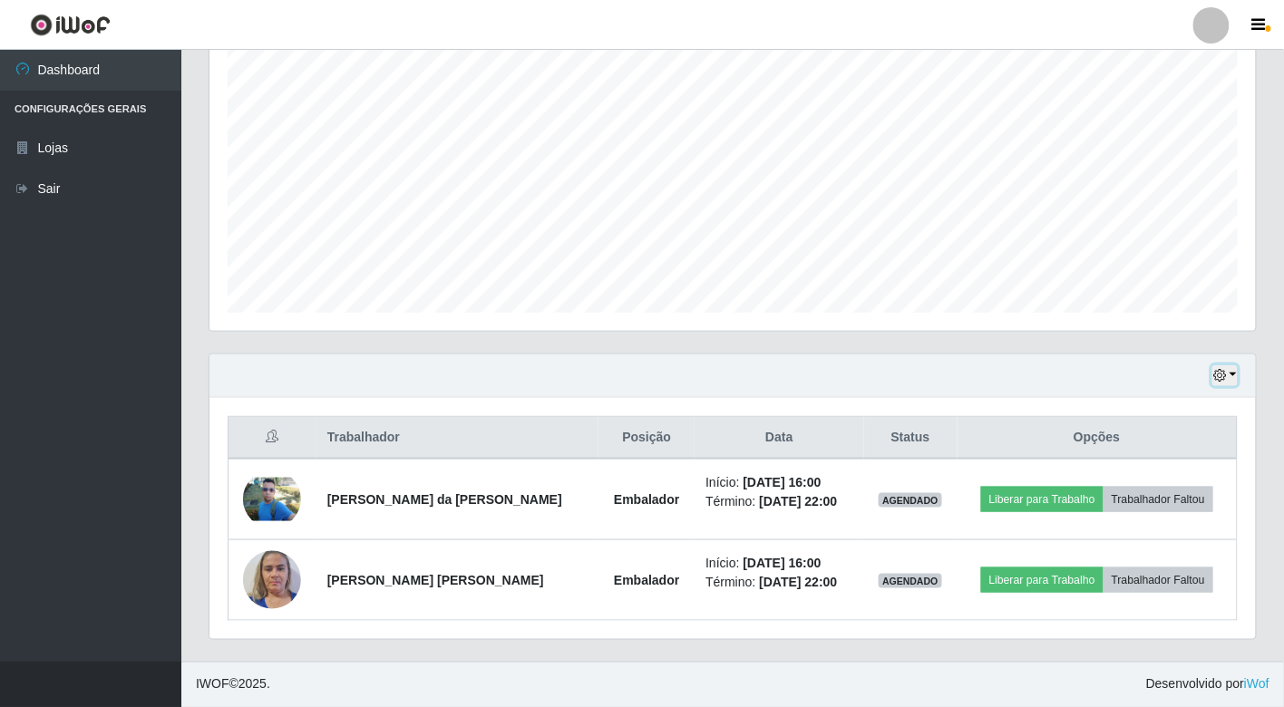
click at [1223, 375] on icon "button" at bounding box center [1219, 375] width 13 height 13
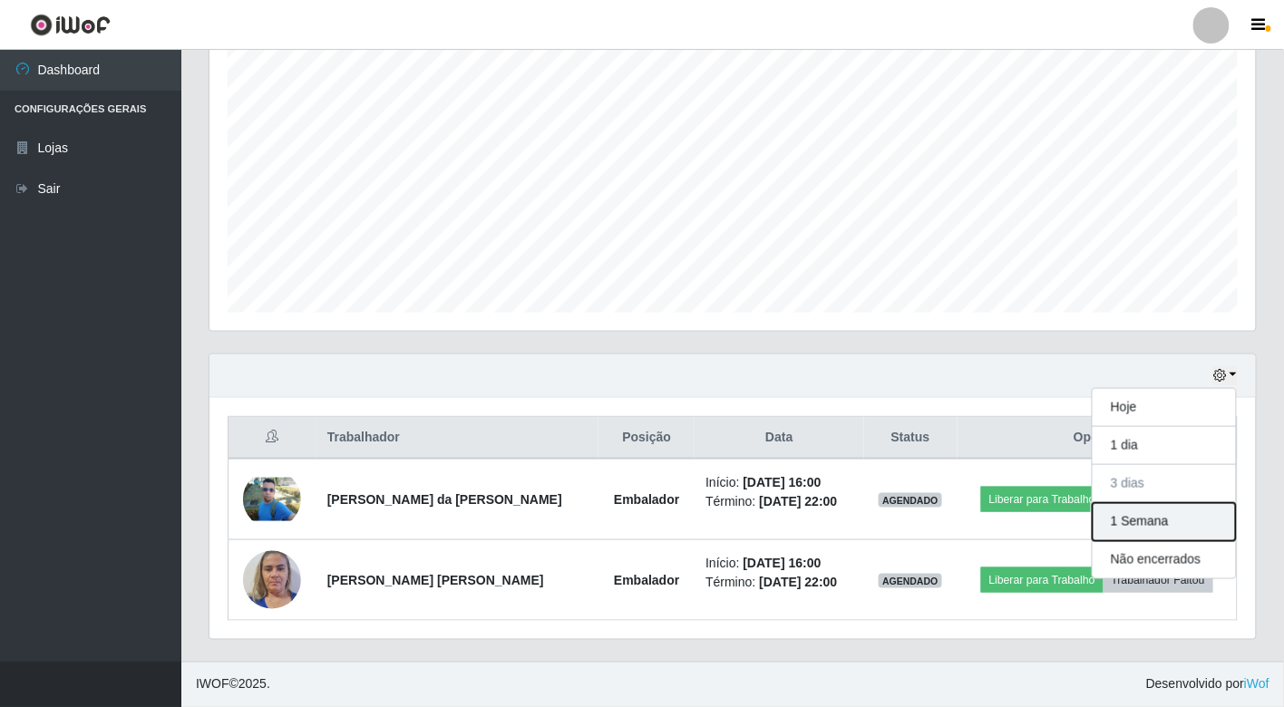
click at [1137, 519] on button "1 Semana" at bounding box center [1164, 522] width 143 height 38
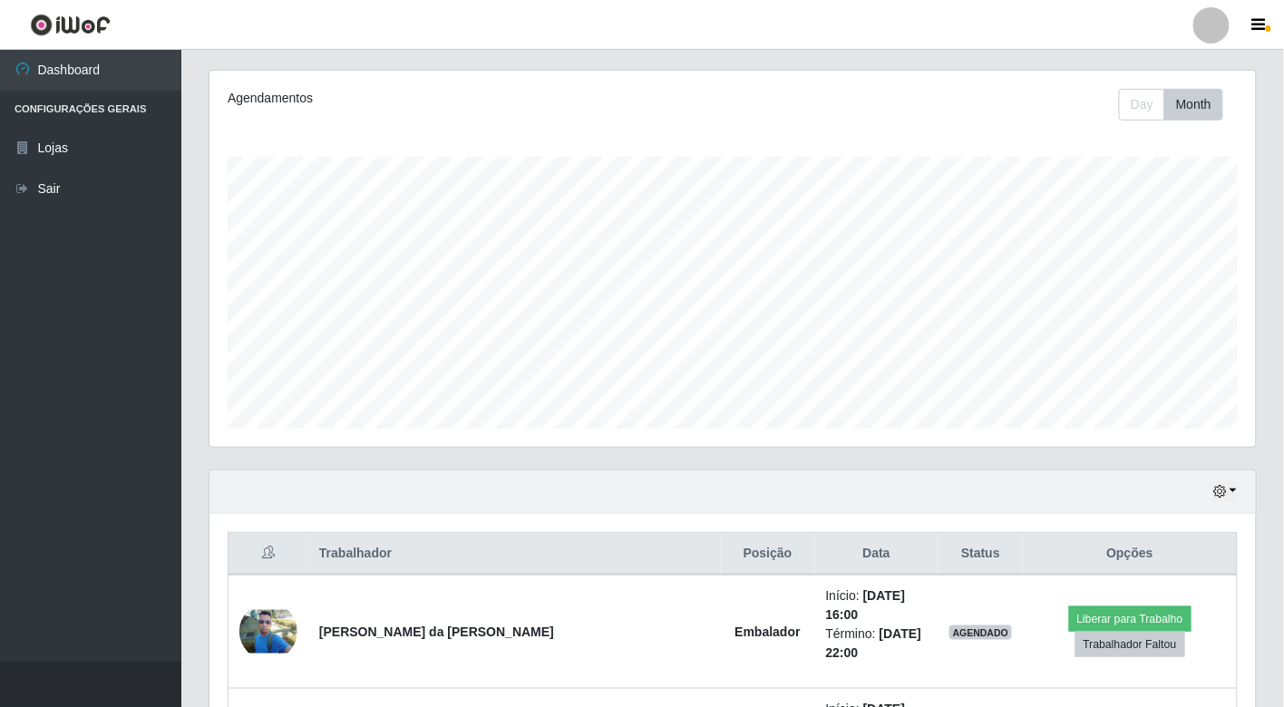
scroll to position [0, 0]
